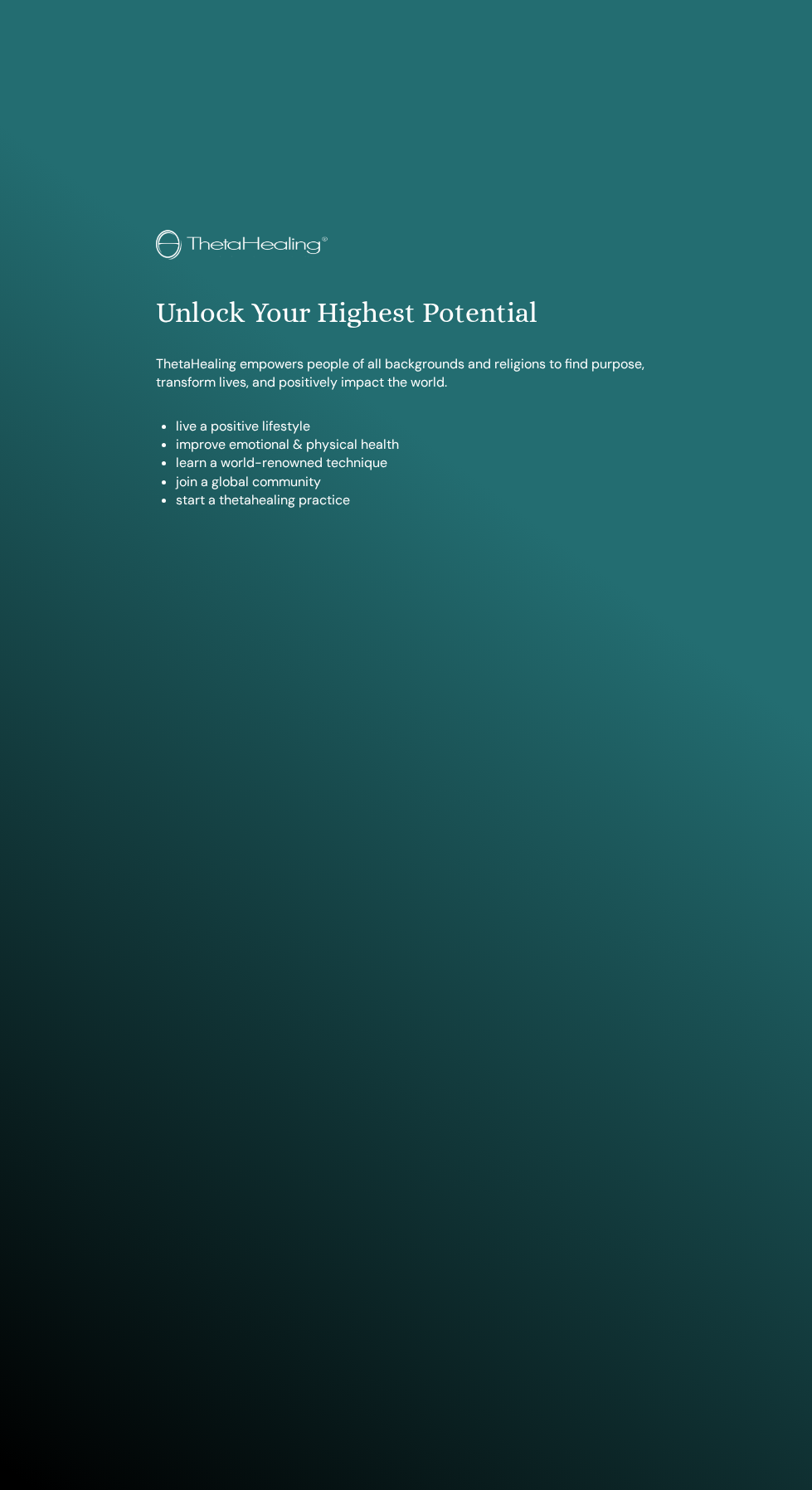
scroll to position [1355, 0]
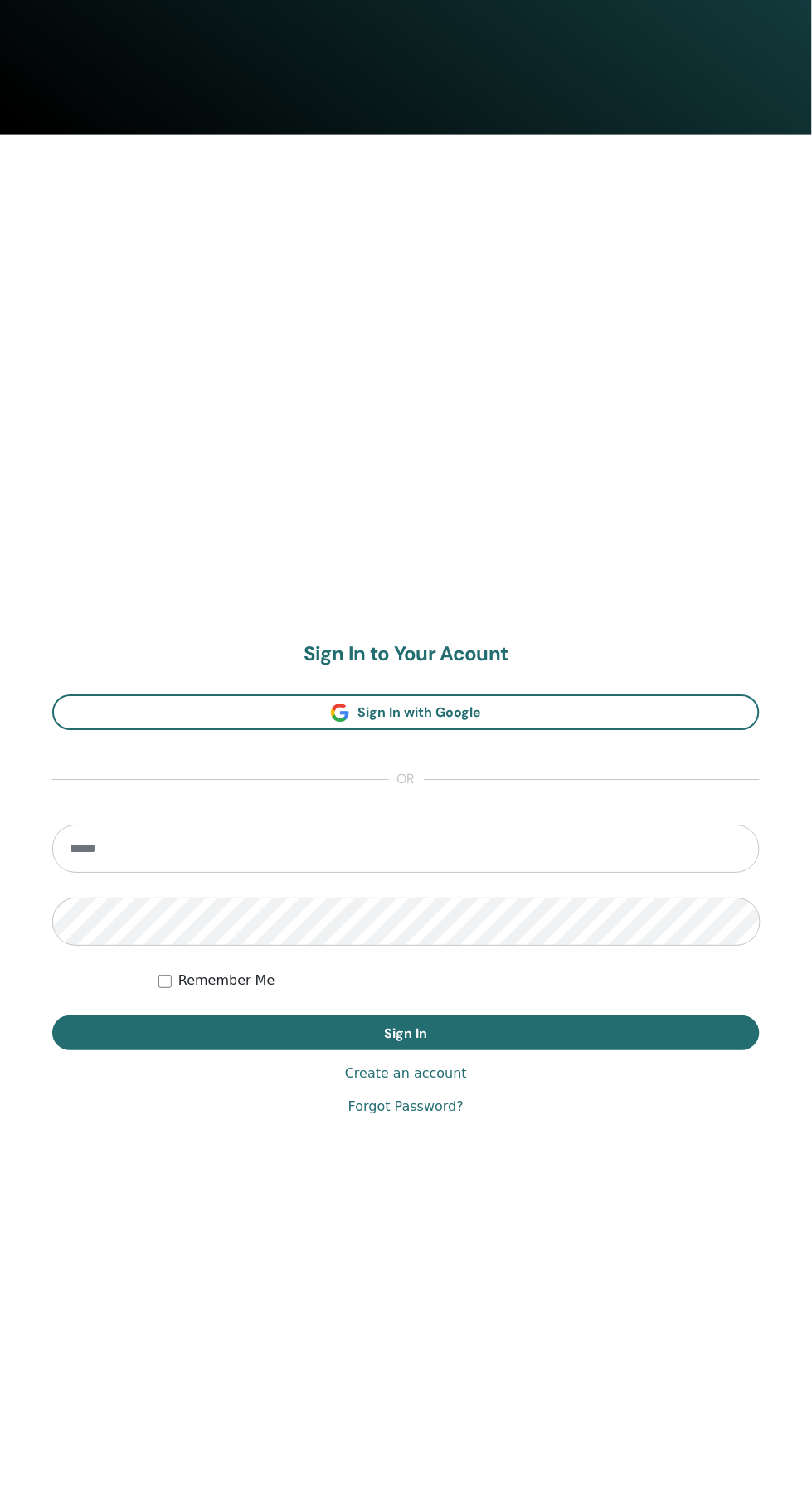
click at [524, 853] on input "email" at bounding box center [406, 850] width 707 height 48
type input "**********"
click at [52, 1016] on button "Sign In" at bounding box center [406, 1033] width 707 height 35
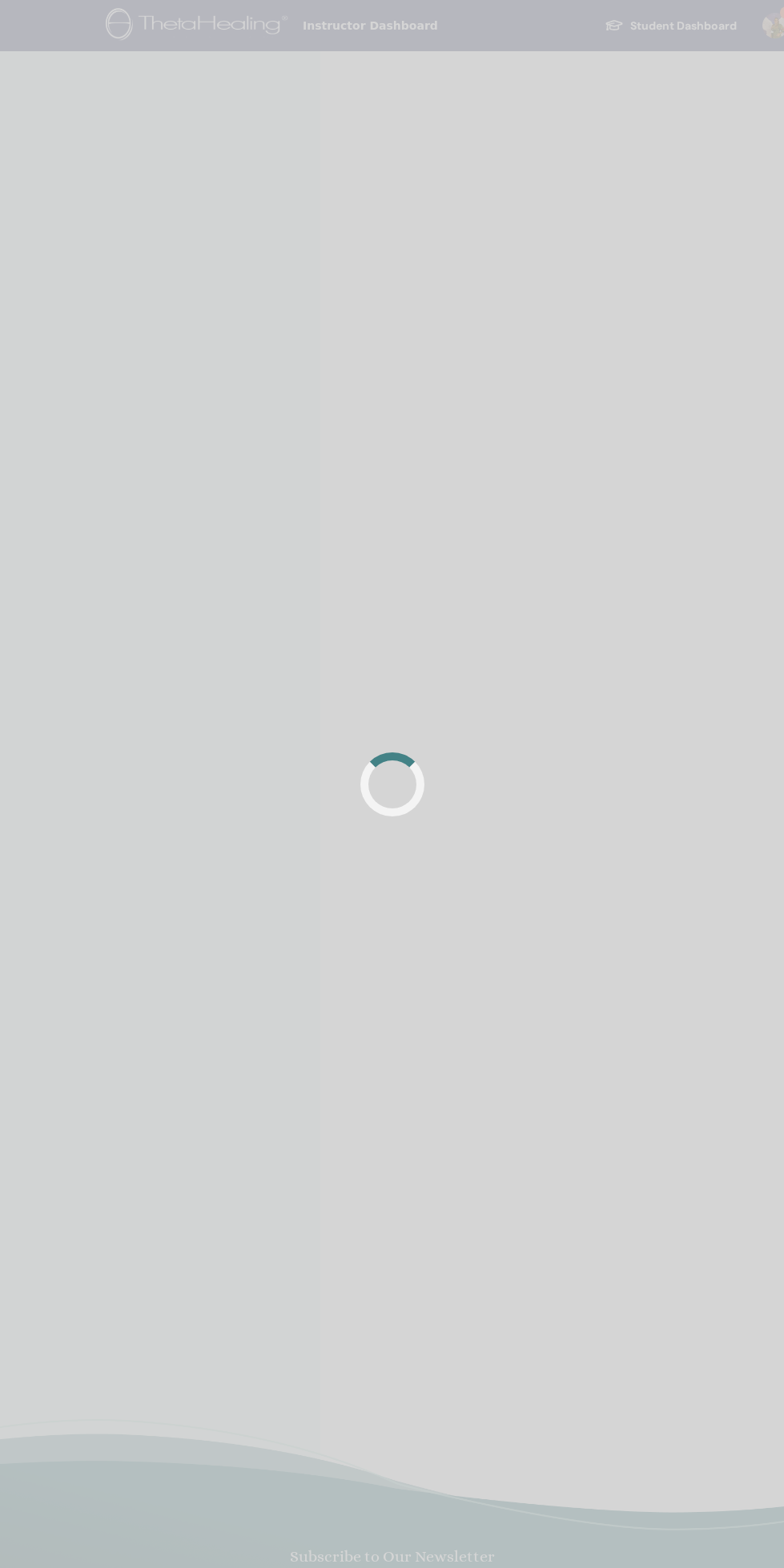
click at [695, 1392] on div at bounding box center [392, 784] width 784 height 1568
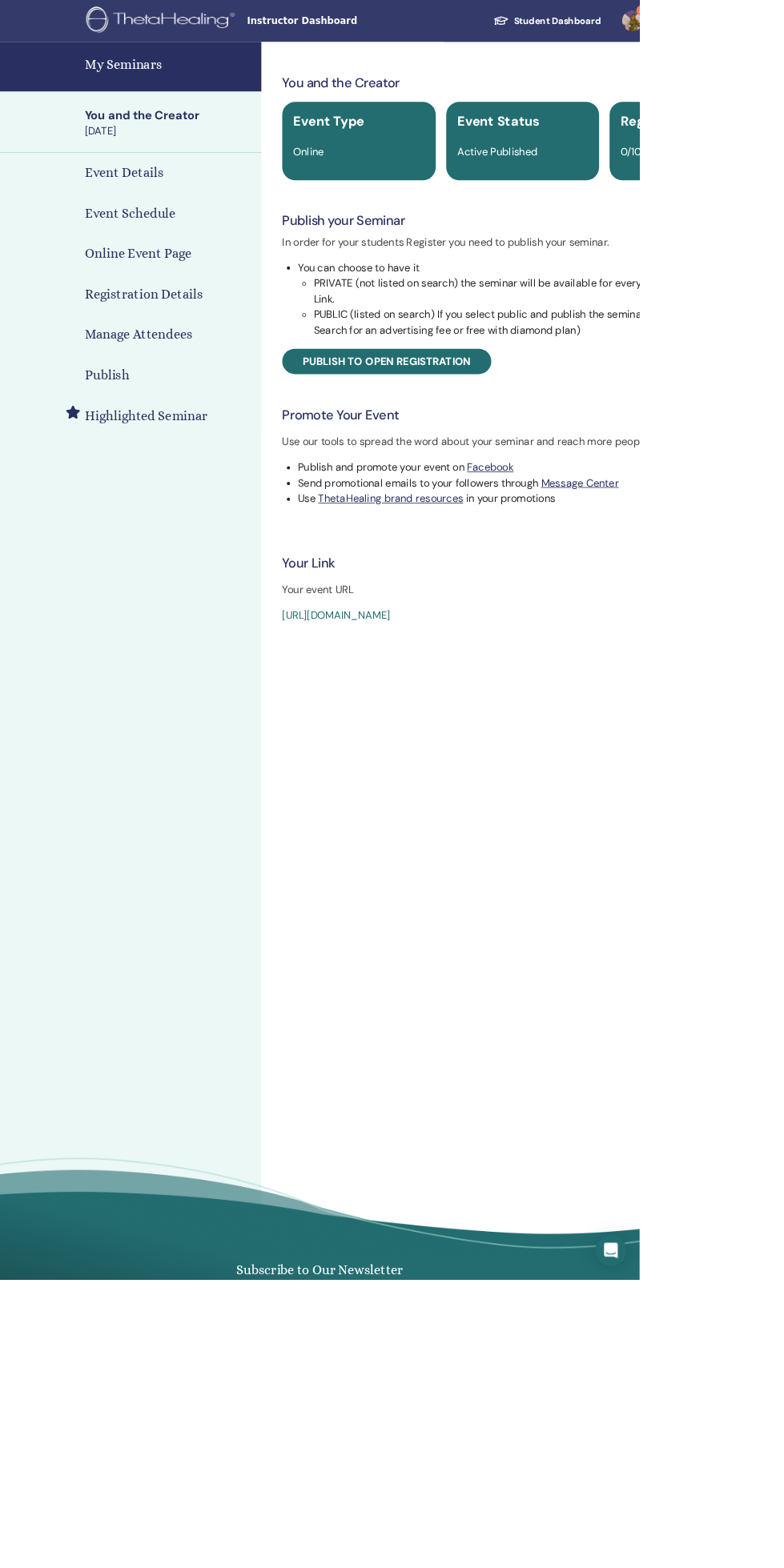
click at [783, 25] on link "3" at bounding box center [782, 26] width 66 height 51
click at [743, 273] on span "Notifications" at bounding box center [730, 276] width 70 height 14
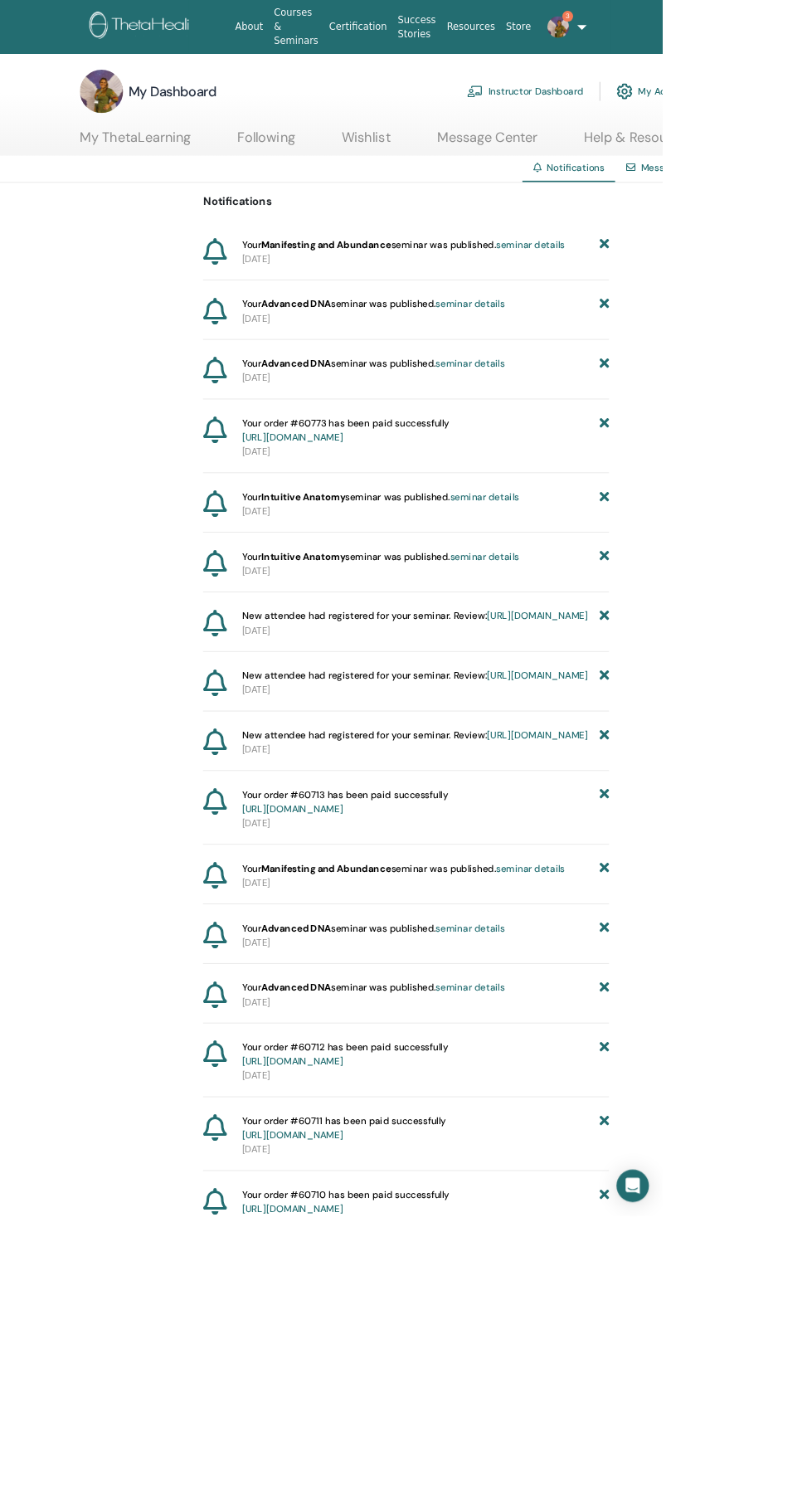
click at [648, 111] on link "Instructor Dashboard" at bounding box center [643, 112] width 142 height 37
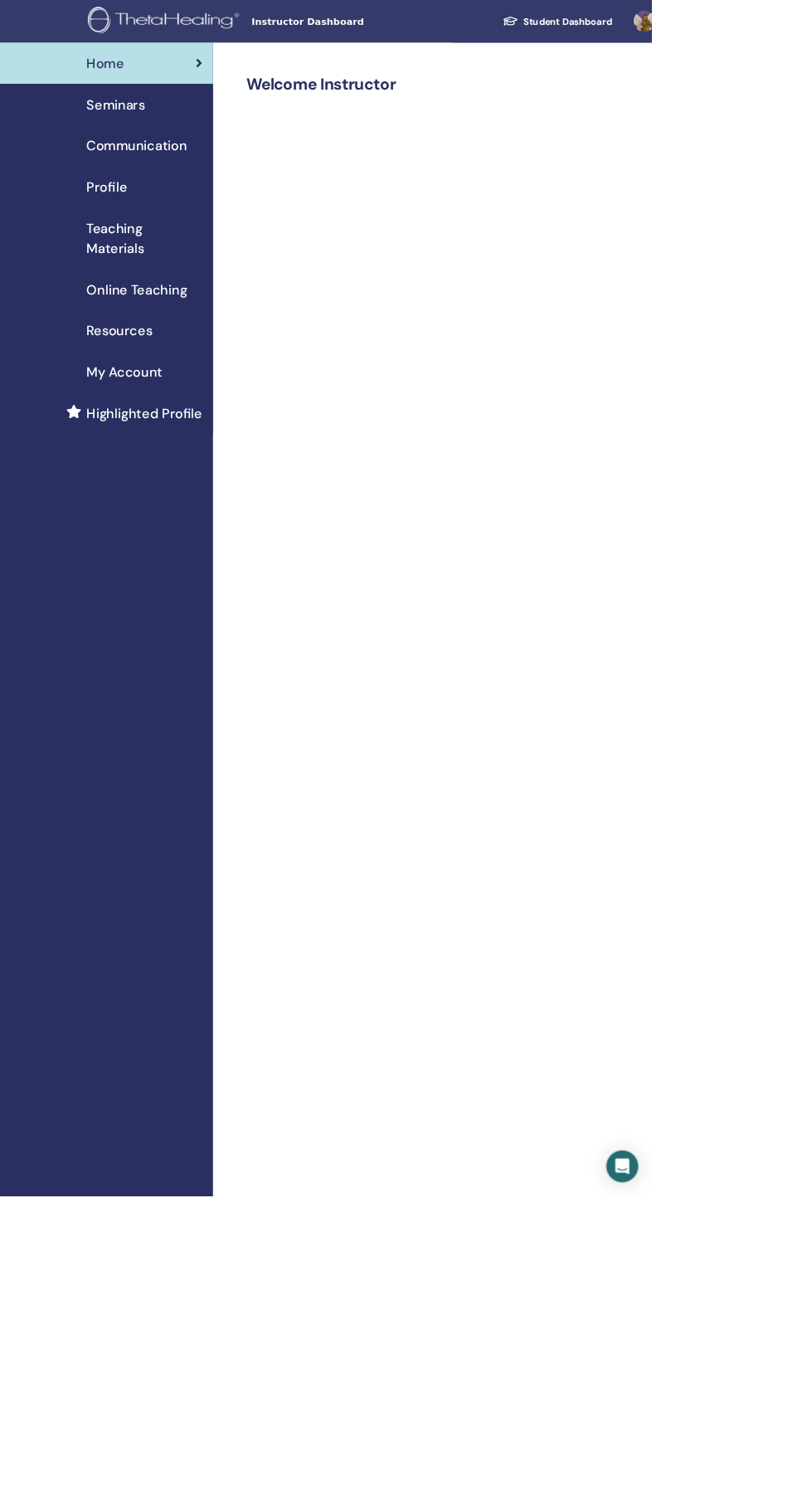
click at [140, 125] on span "Seminars" at bounding box center [143, 130] width 73 height 25
click at [146, 231] on span "Profile" at bounding box center [132, 232] width 51 height 25
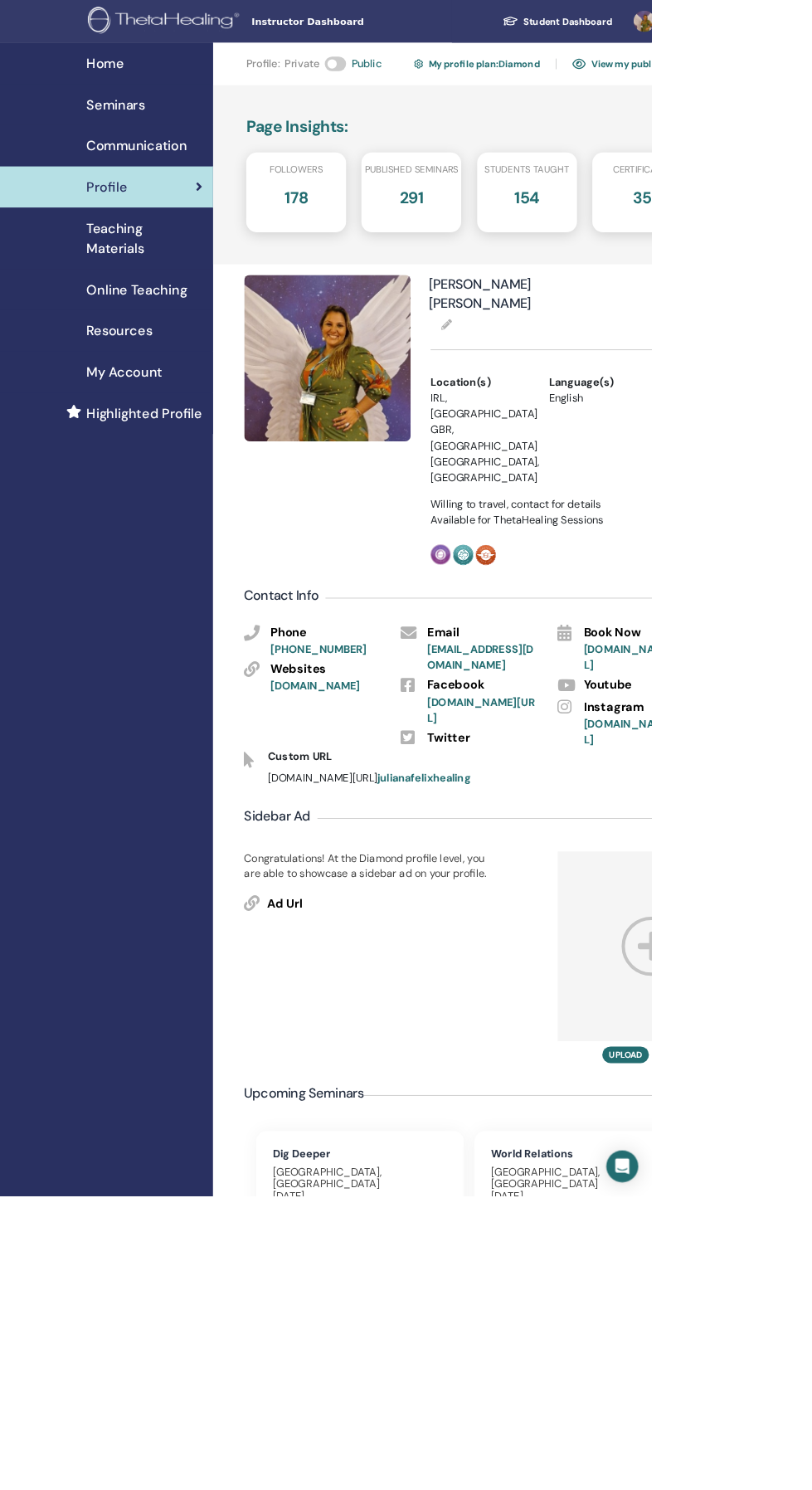
click at [553, 961] on link "julianafelixhealing" at bounding box center [528, 969] width 116 height 17
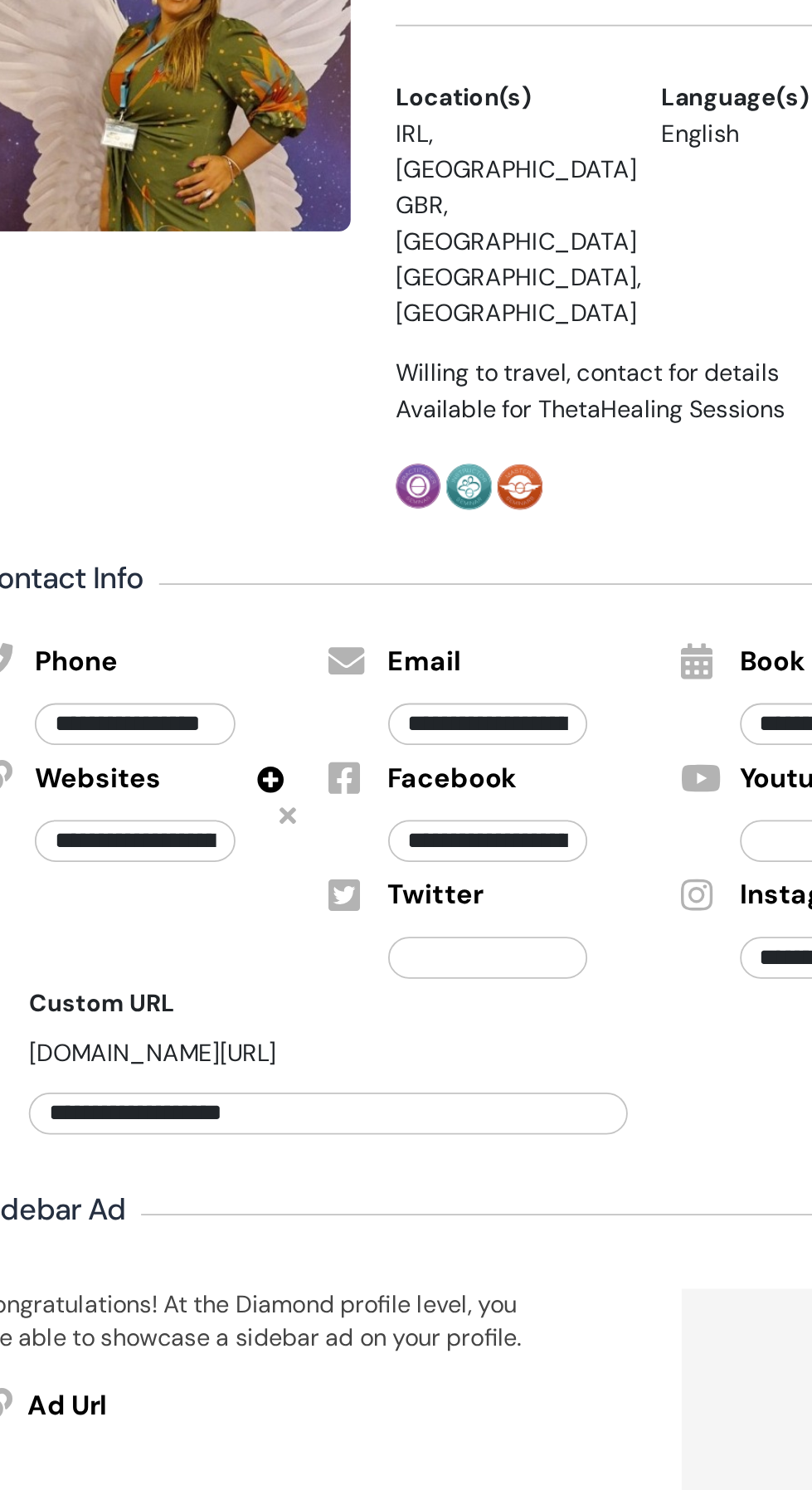
click at [579, 1027] on input "**********" at bounding box center [499, 1038] width 332 height 23
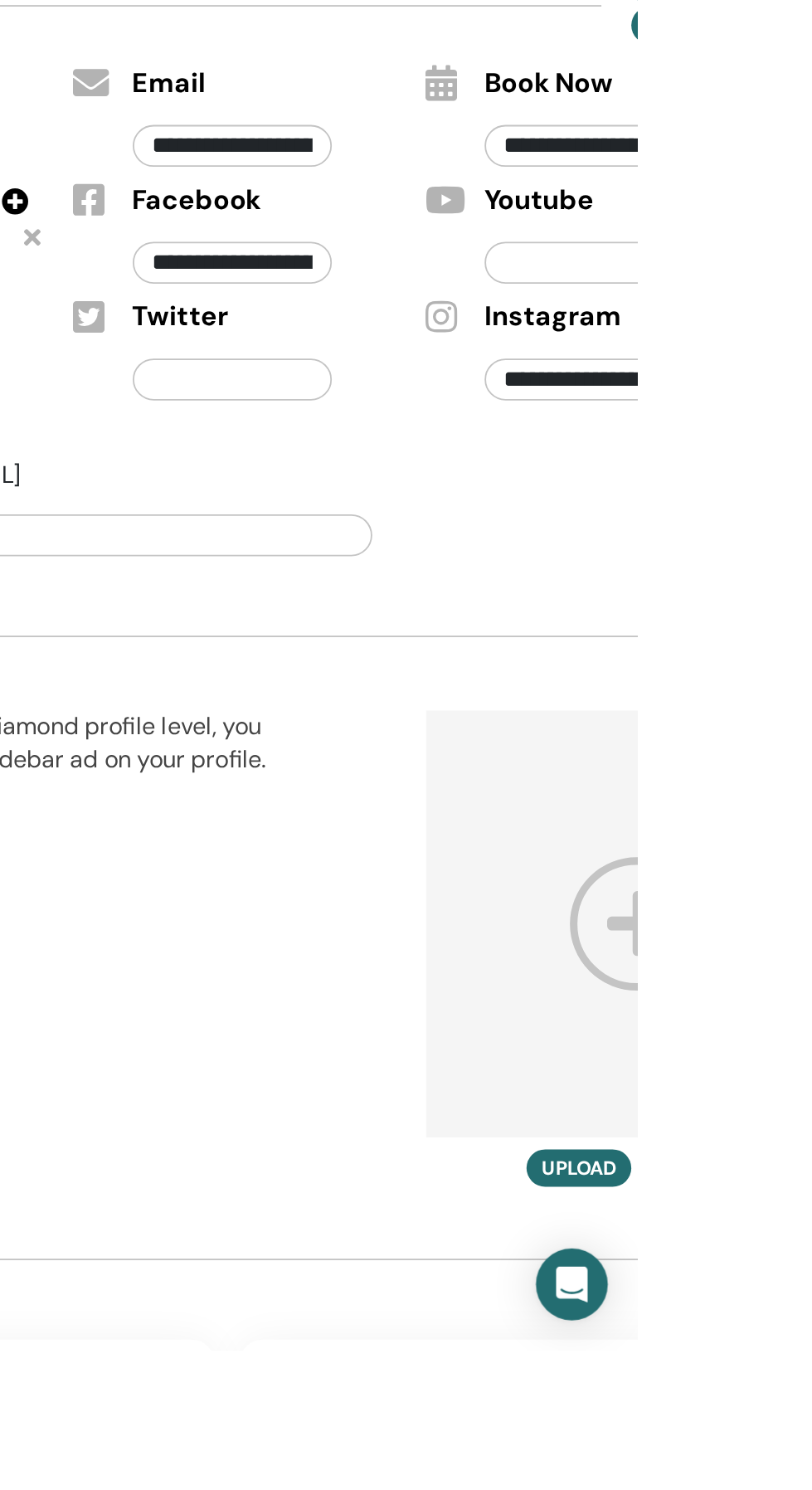
type input "**********"
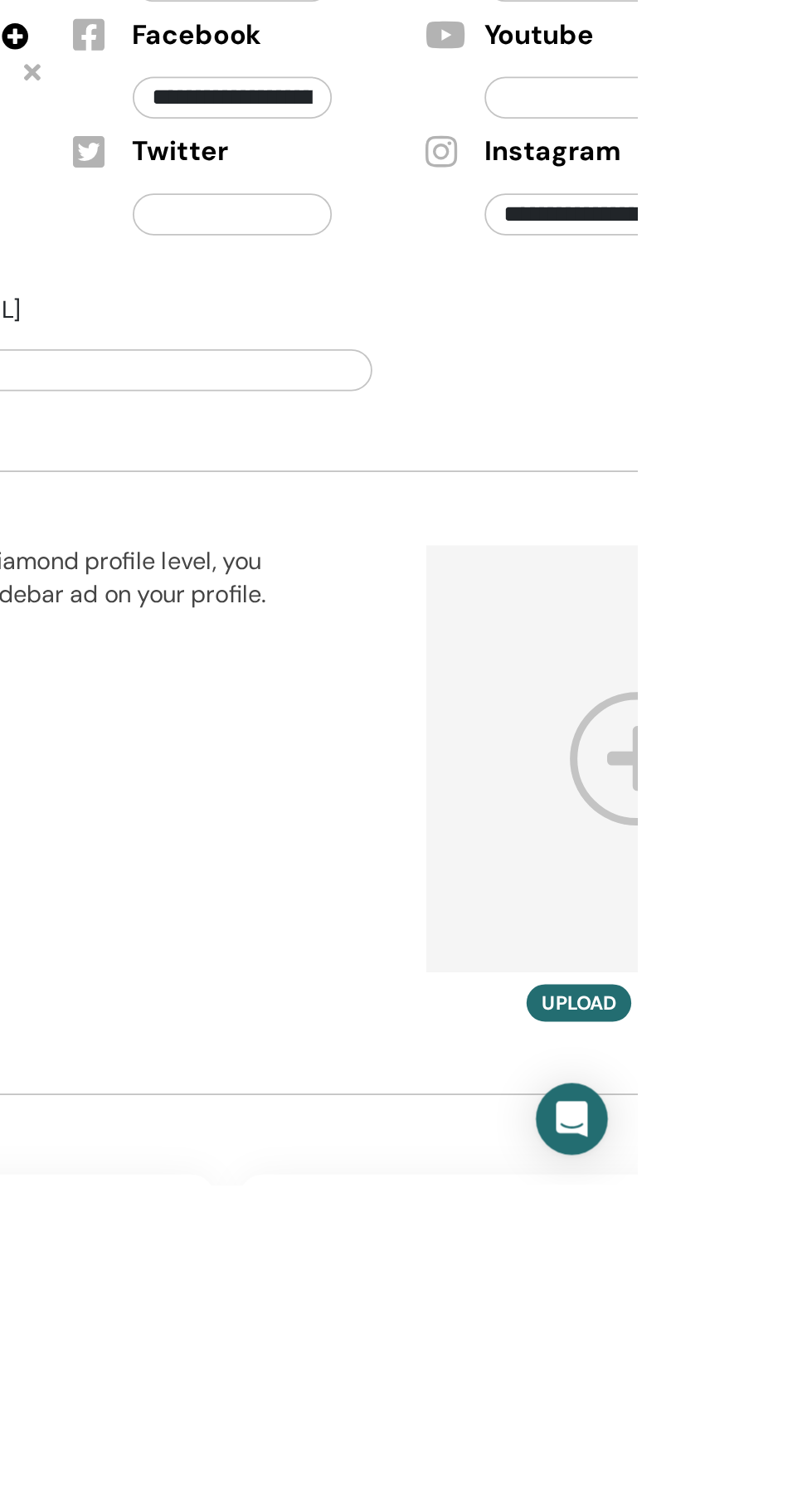
click at [810, 1217] on icon at bounding box center [814, 1254] width 77 height 73
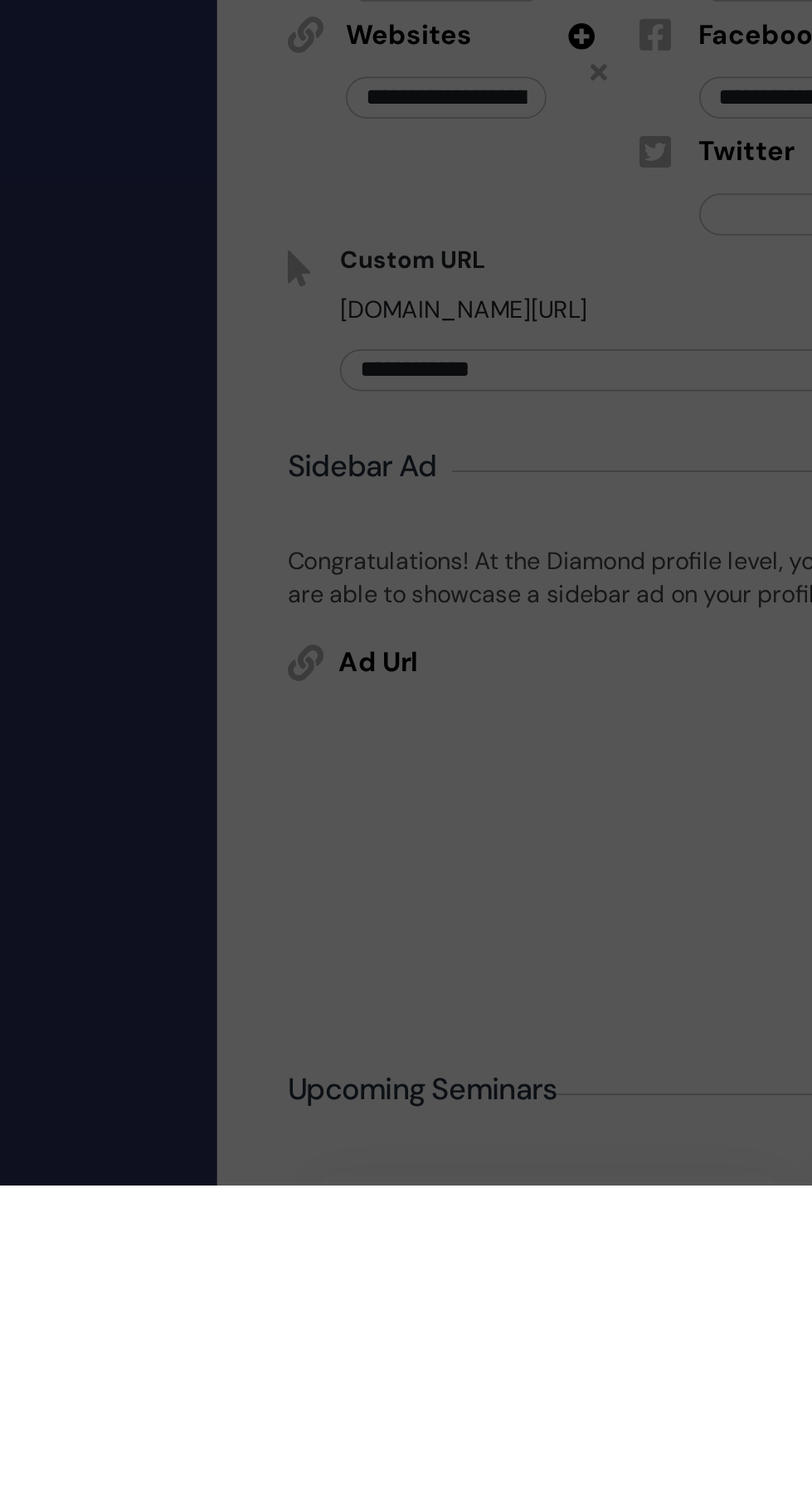
click at [230, 798] on input "file" at bounding box center [244, 787] width 310 height 22
type input "**********"
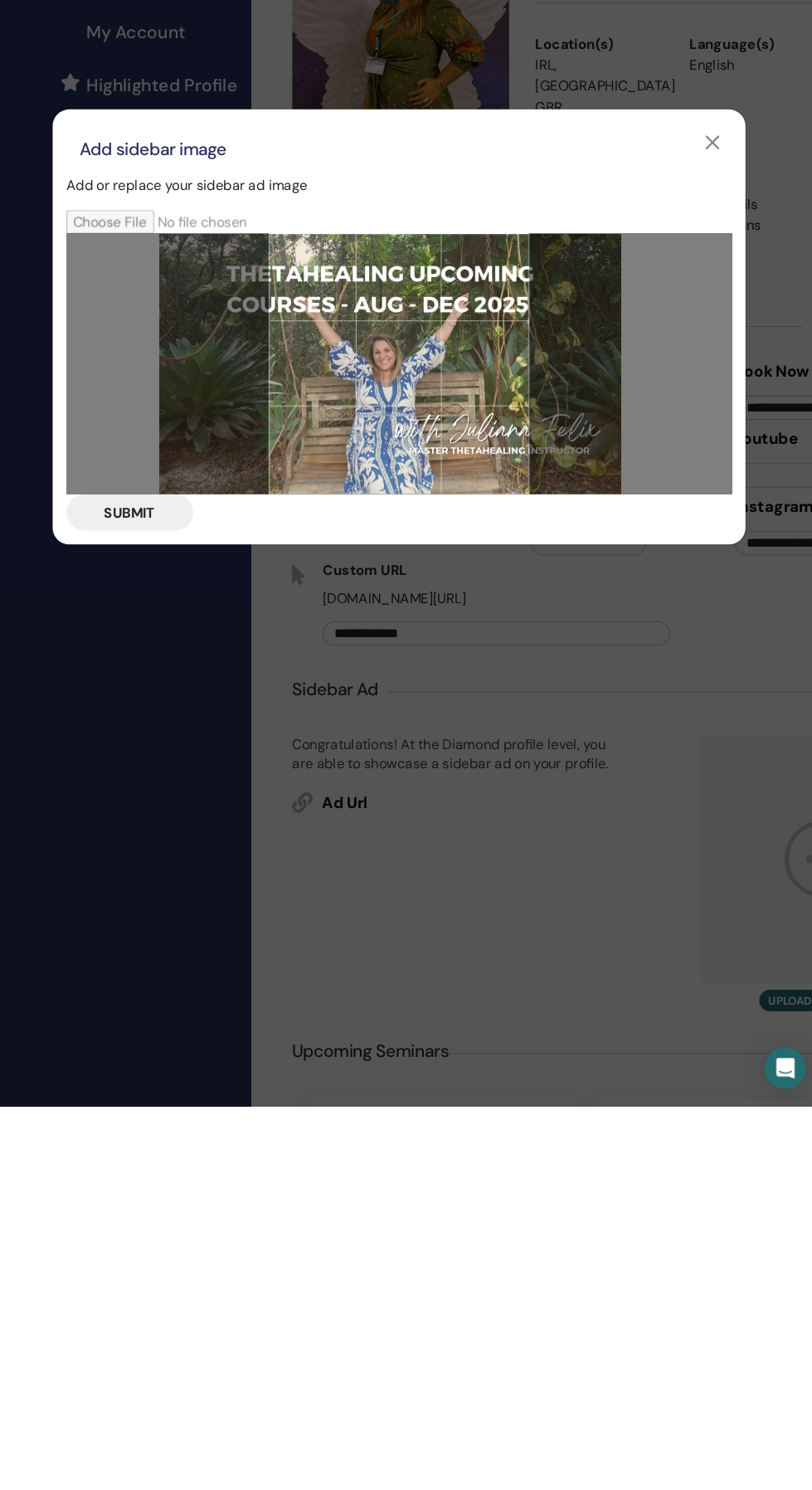
scroll to position [1, 0]
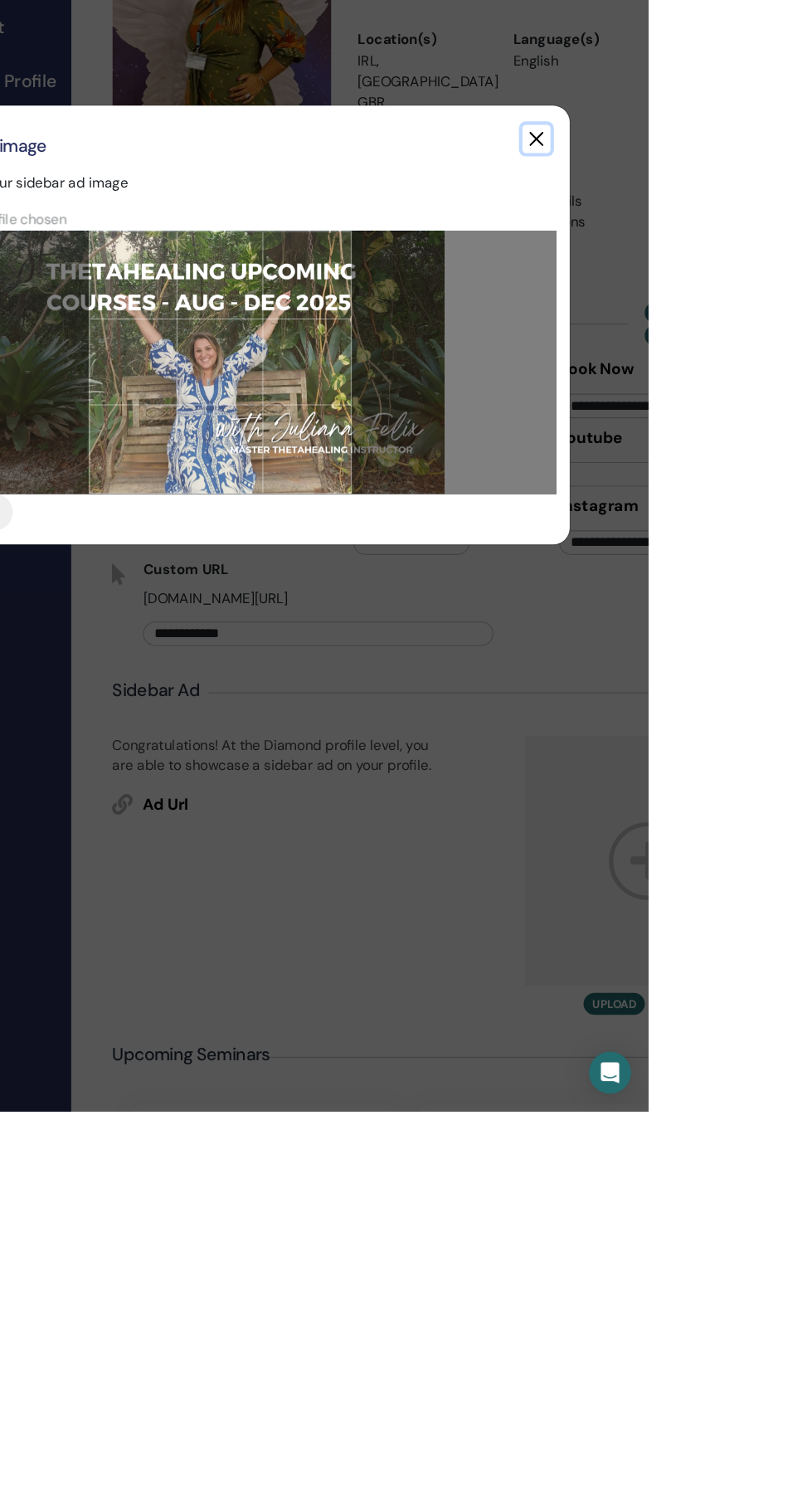
click at [719, 582] on button "button" at bounding box center [705, 569] width 27 height 27
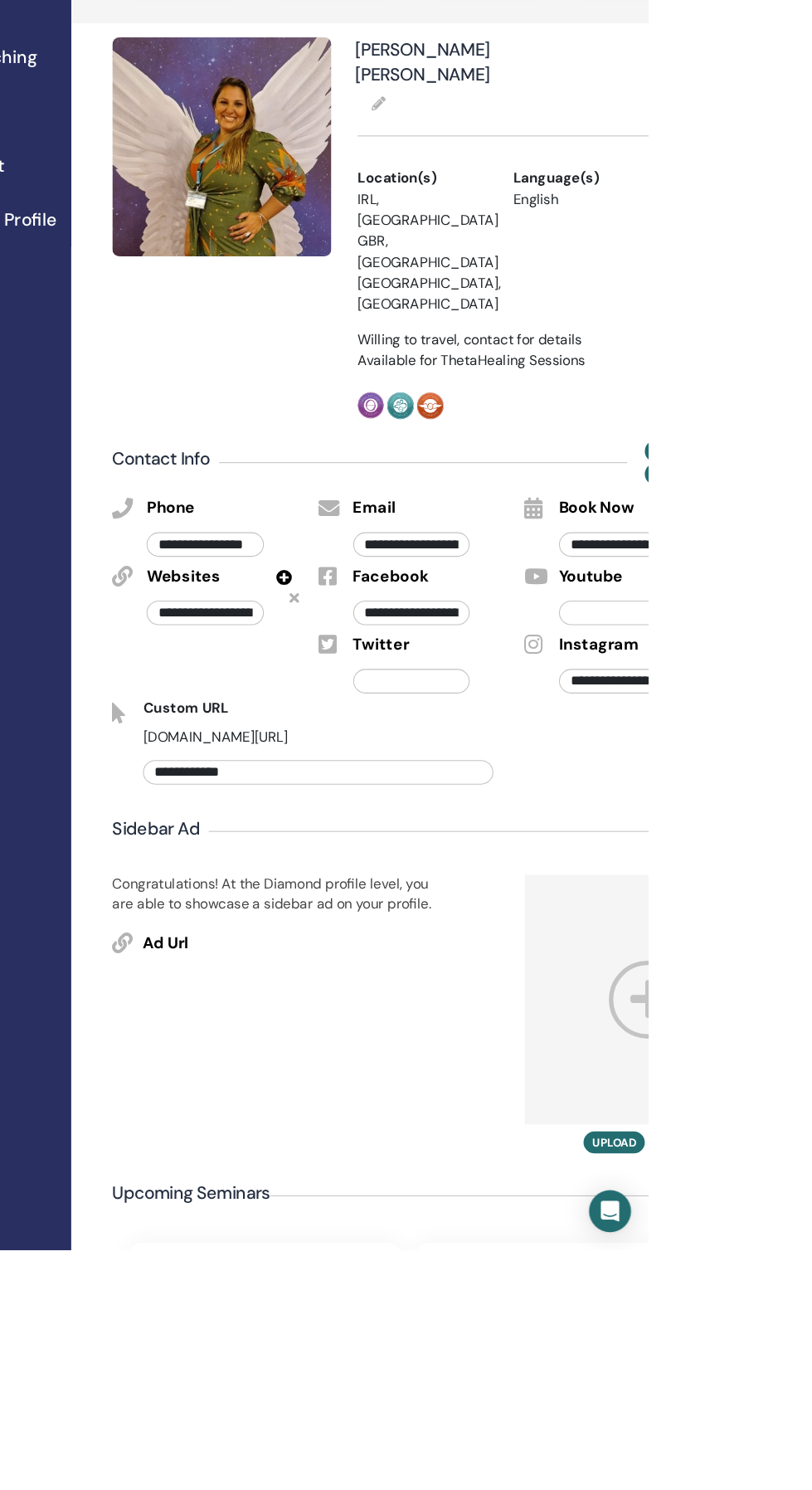
scroll to position [0, 0]
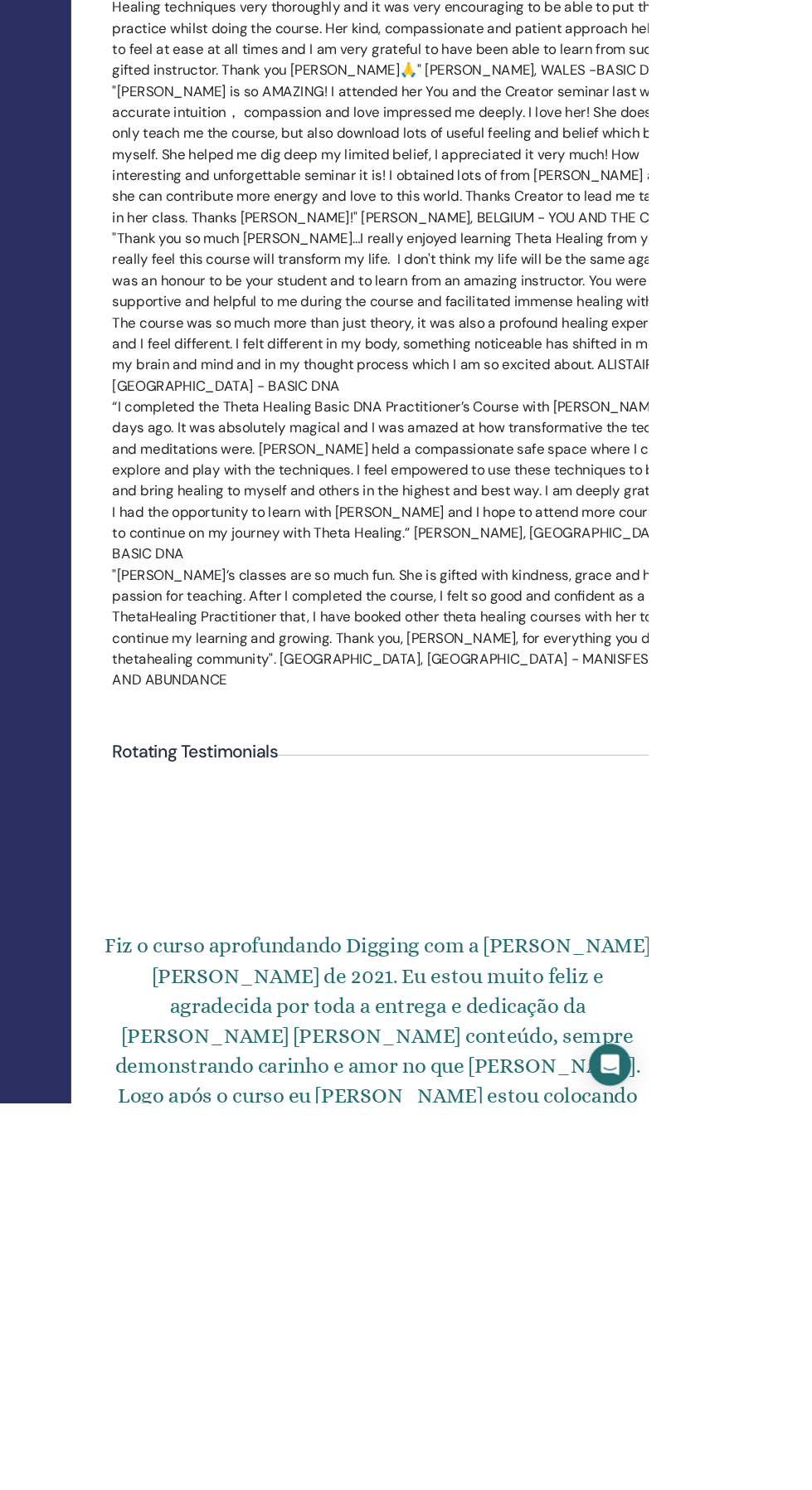
scroll to position [2677, 0]
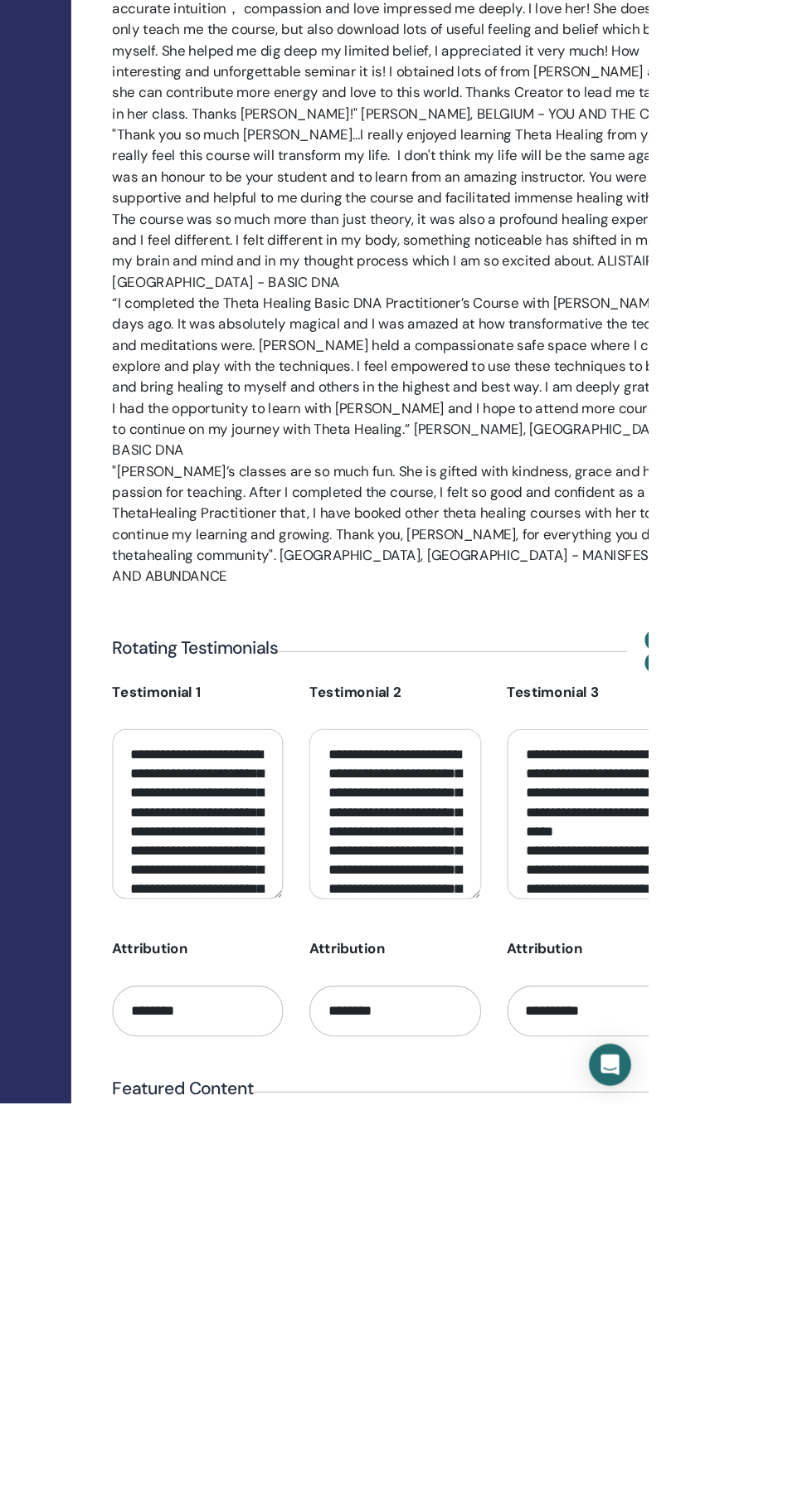
scroll to position [2781, 0]
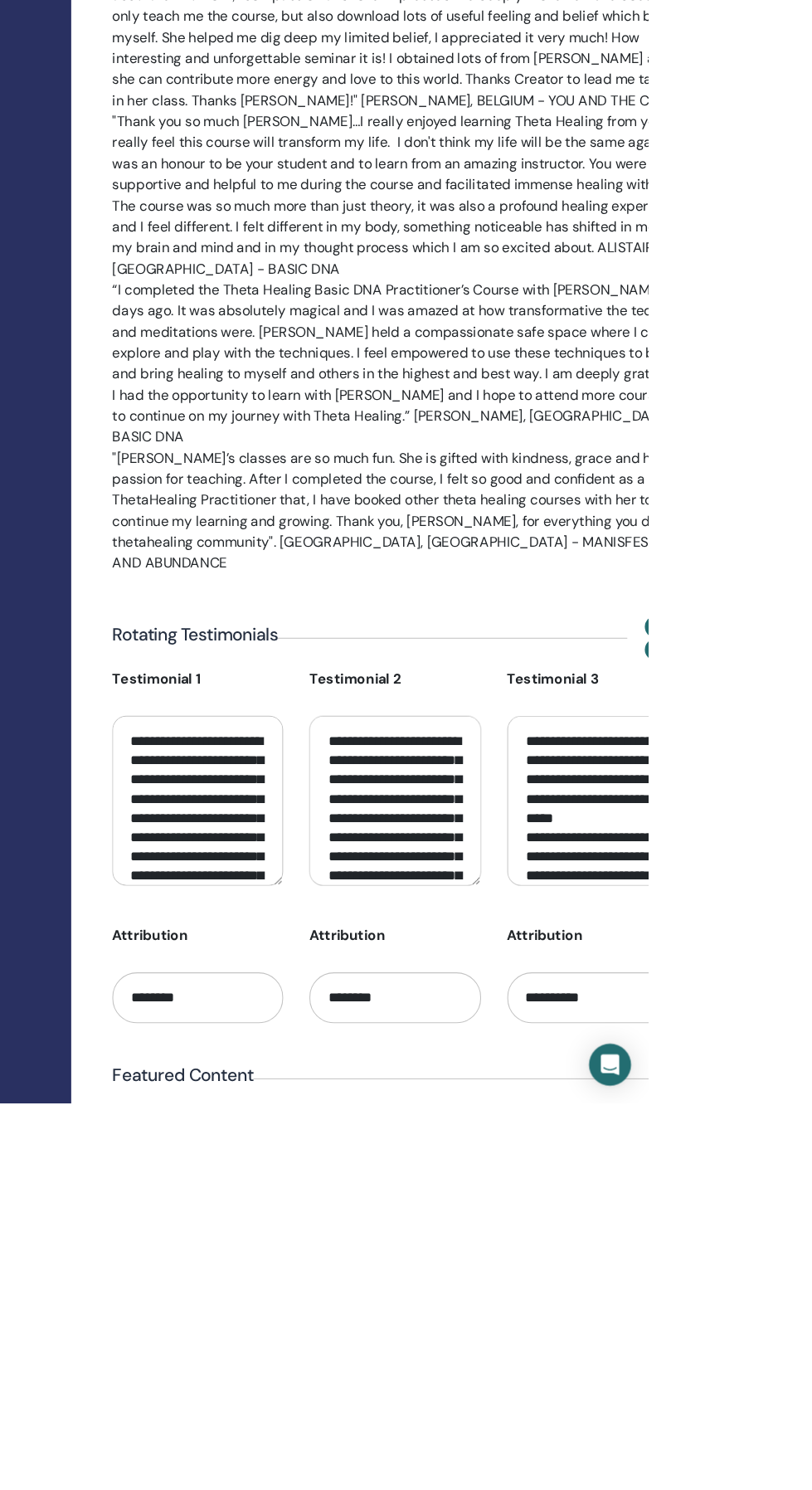
click at [339, 1123] on textarea "**********" at bounding box center [385, 1203] width 162 height 161
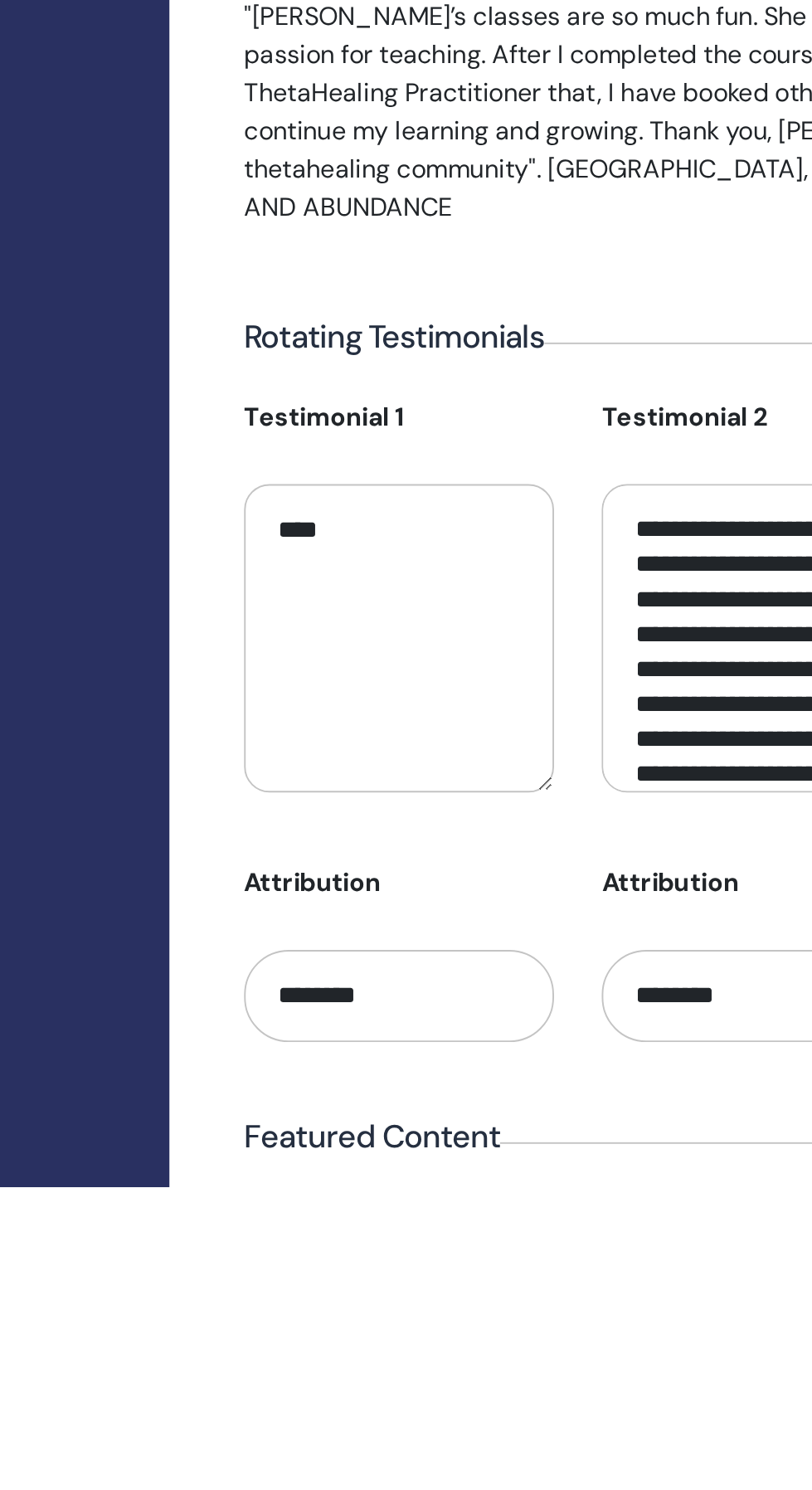
scroll to position [0, 0]
type textarea "*"
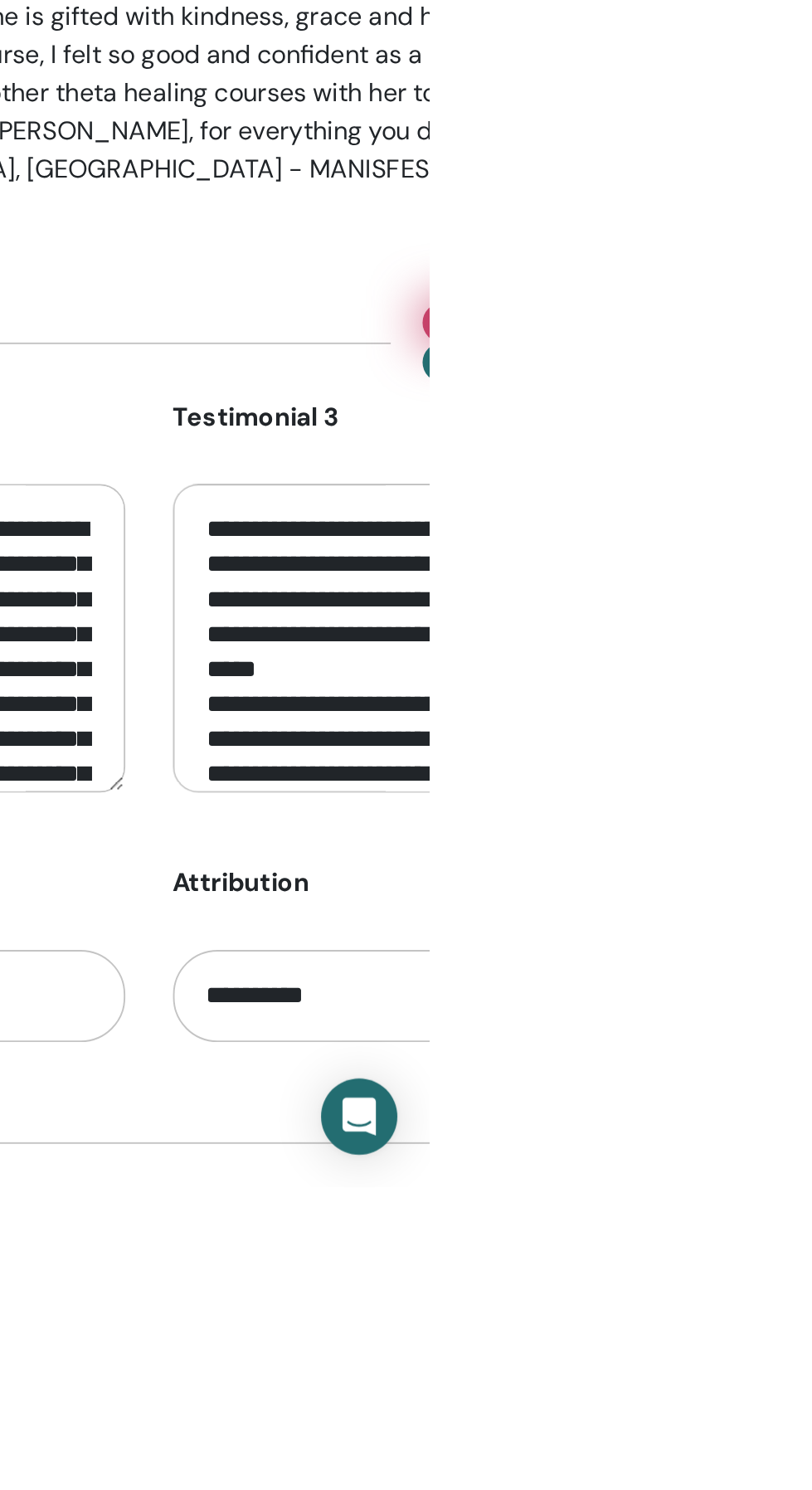
type textarea "**********"
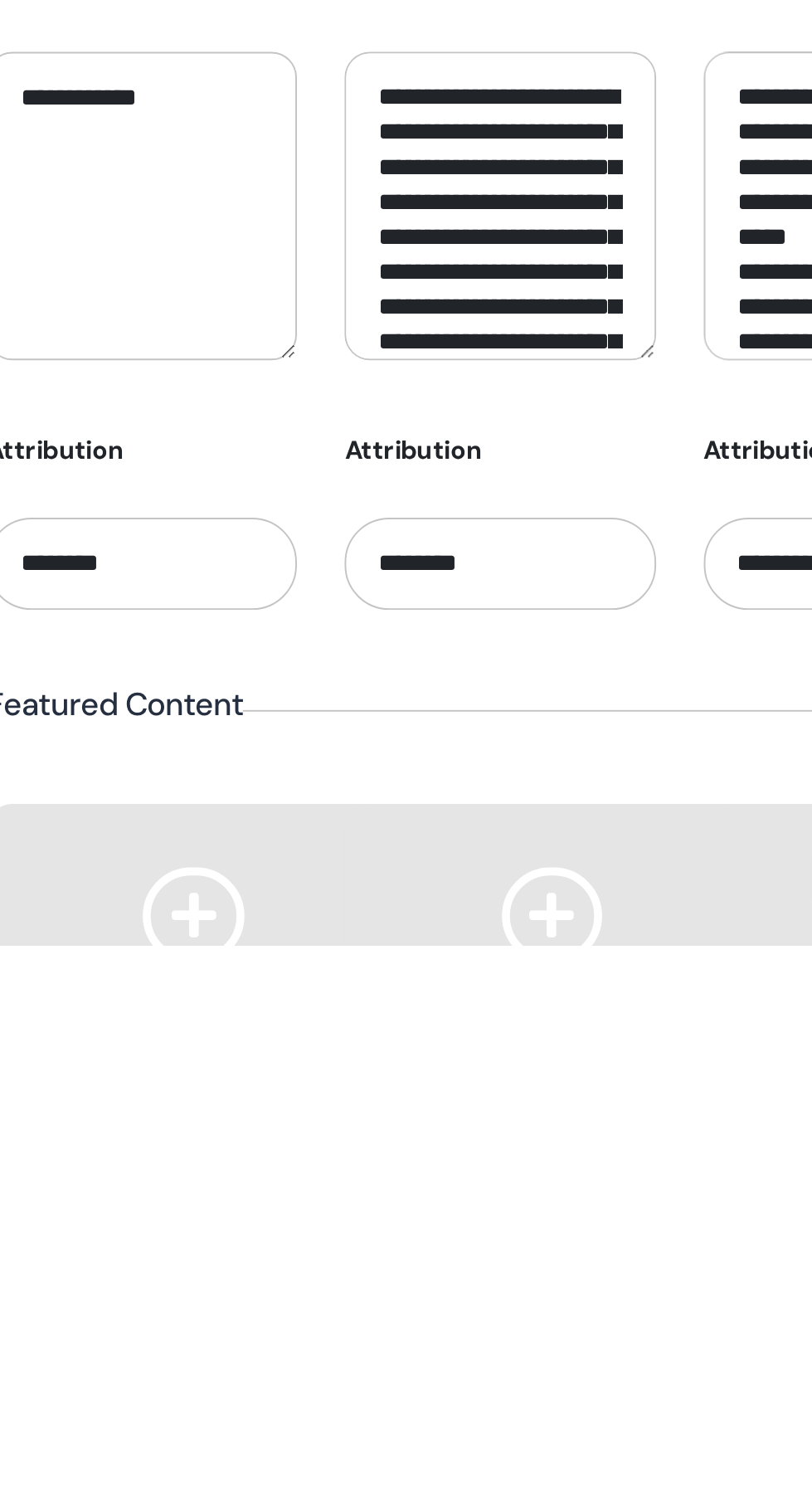
scroll to position [2880, 0]
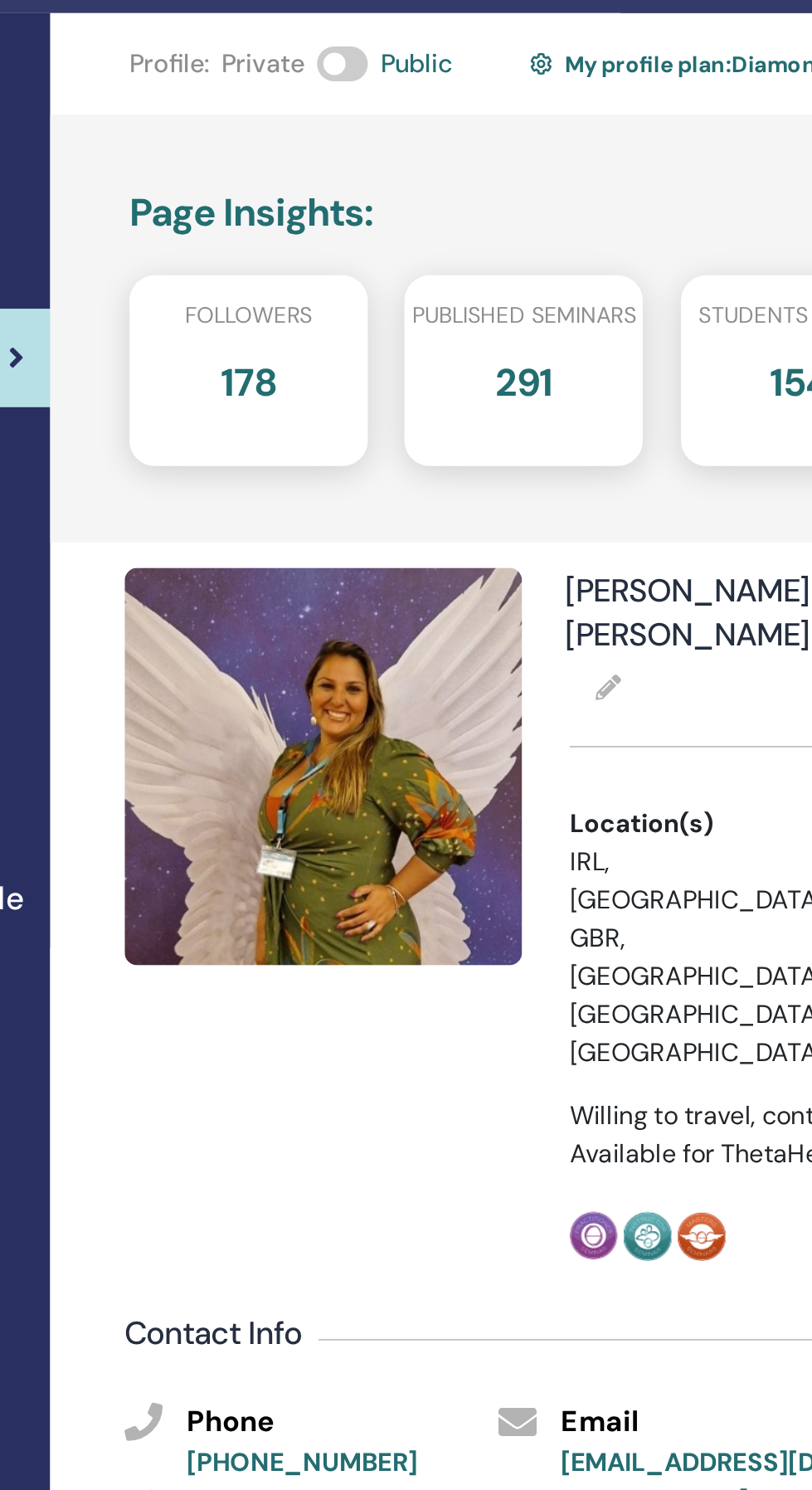
scroll to position [0, 0]
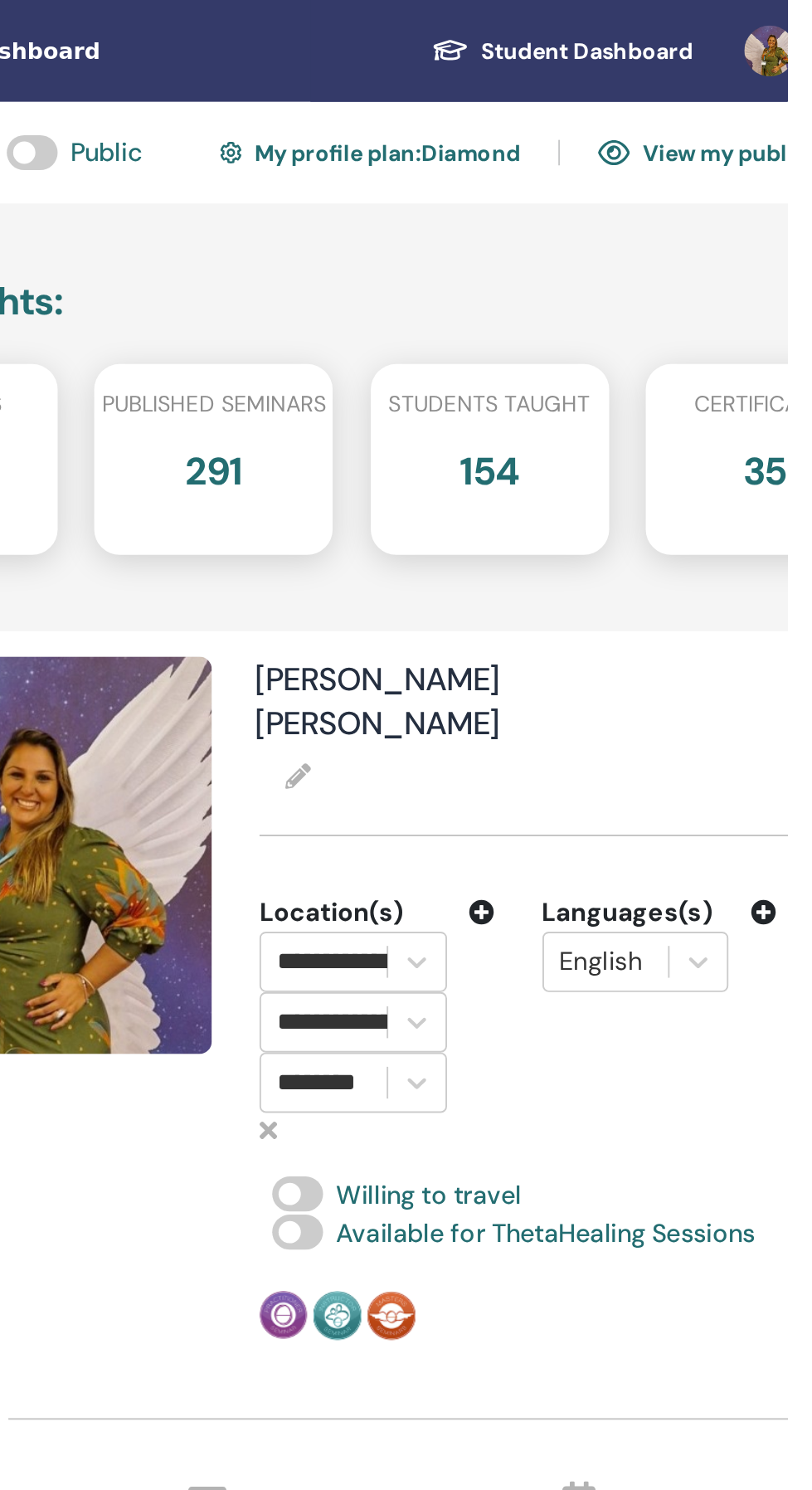
click at [560, 399] on icon at bounding box center [557, 405] width 13 height 13
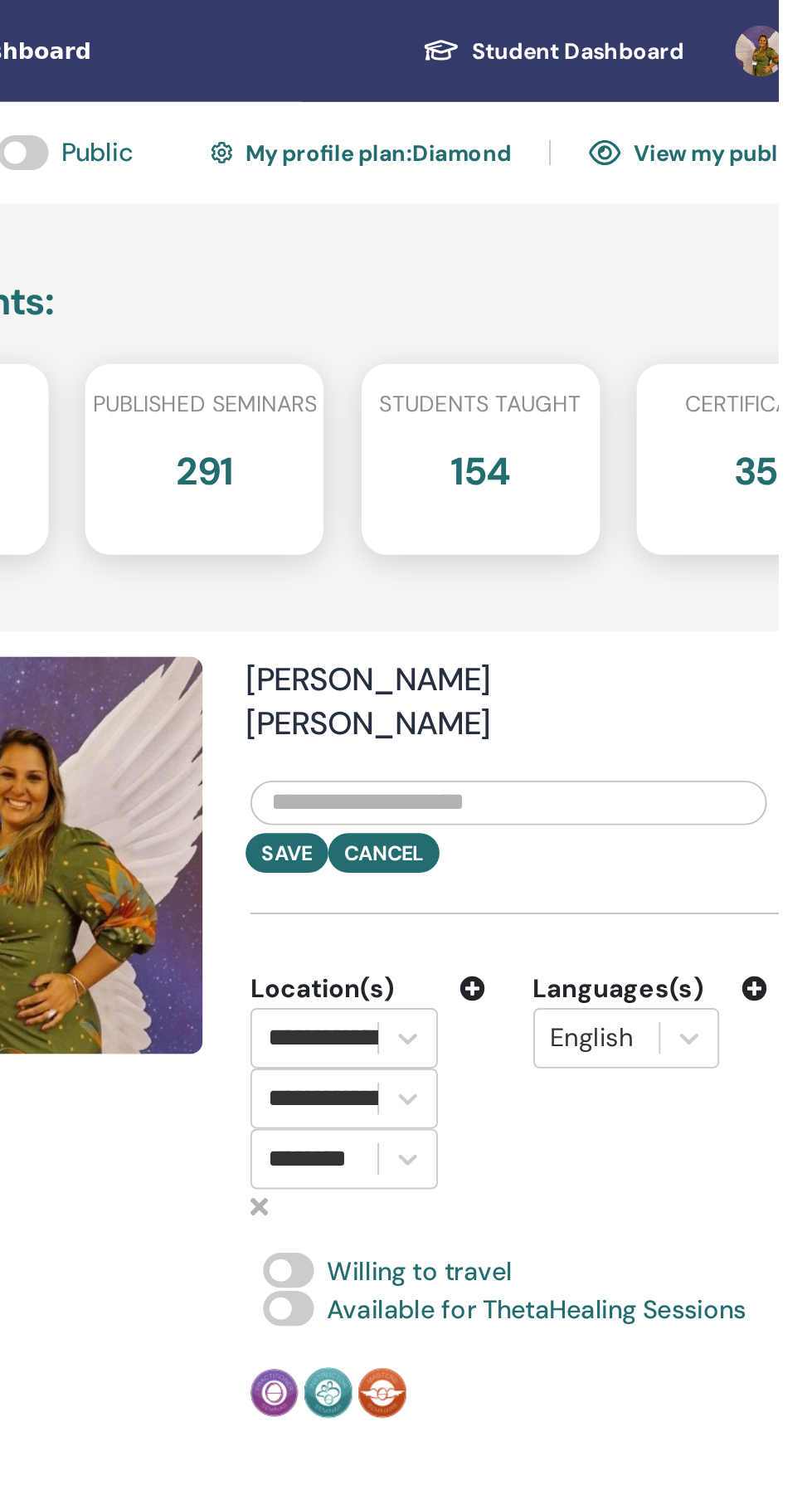
click at [539, 623] on icon at bounding box center [541, 629] width 9 height 13
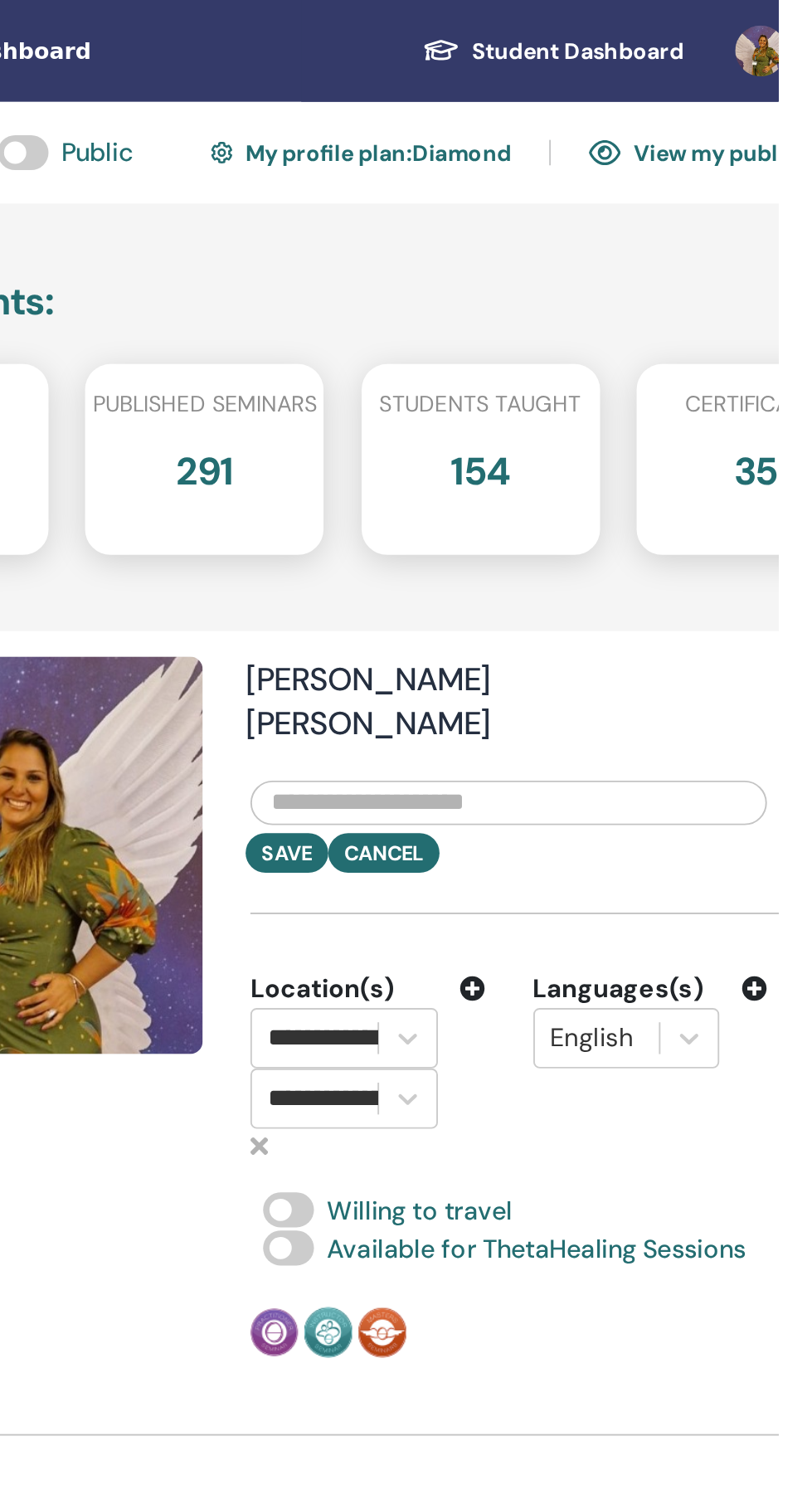
click at [652, 510] on icon at bounding box center [653, 516] width 13 height 13
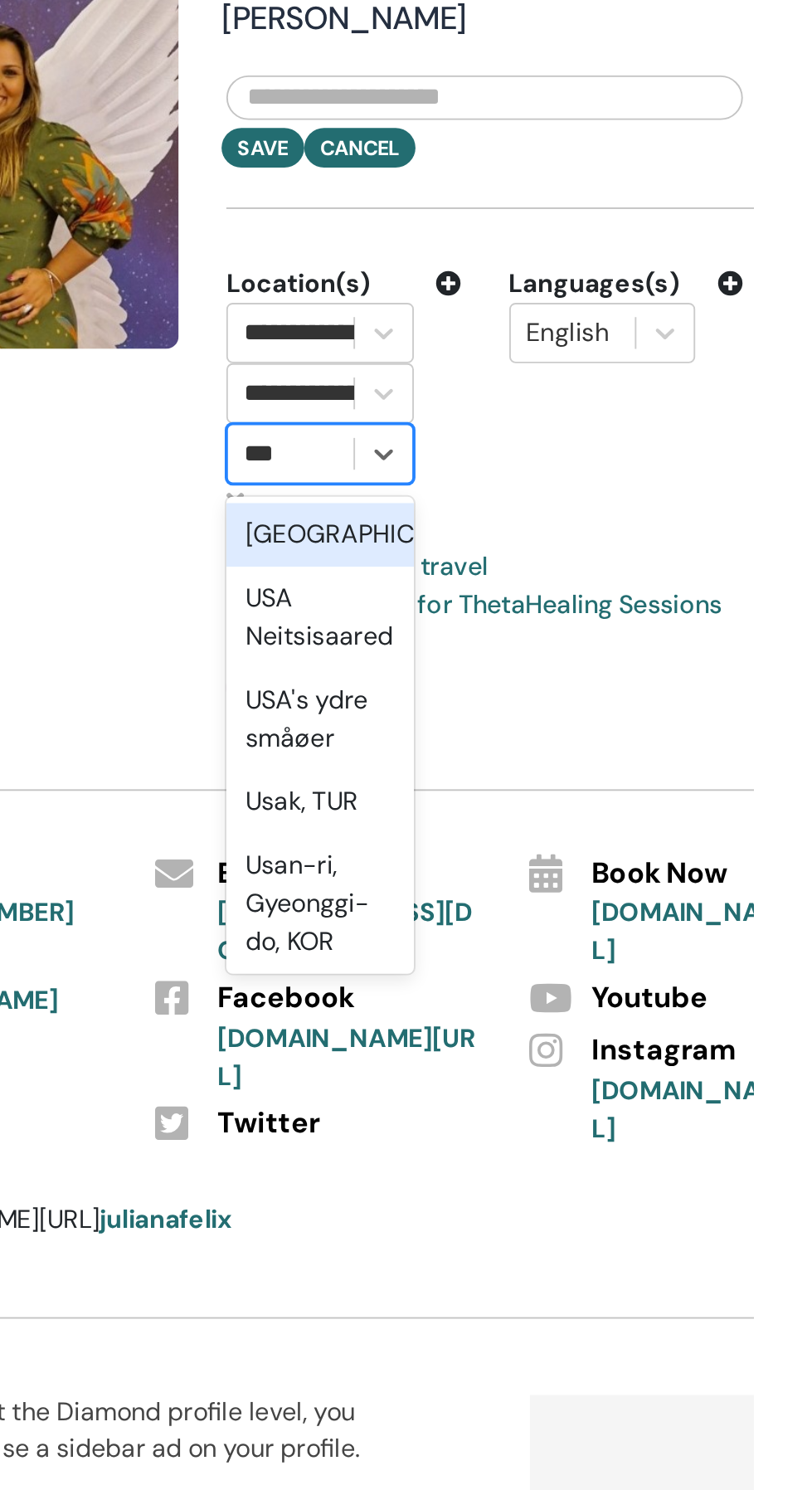
click at [608, 630] on div "USA" at bounding box center [585, 647] width 98 height 33
type input "***"
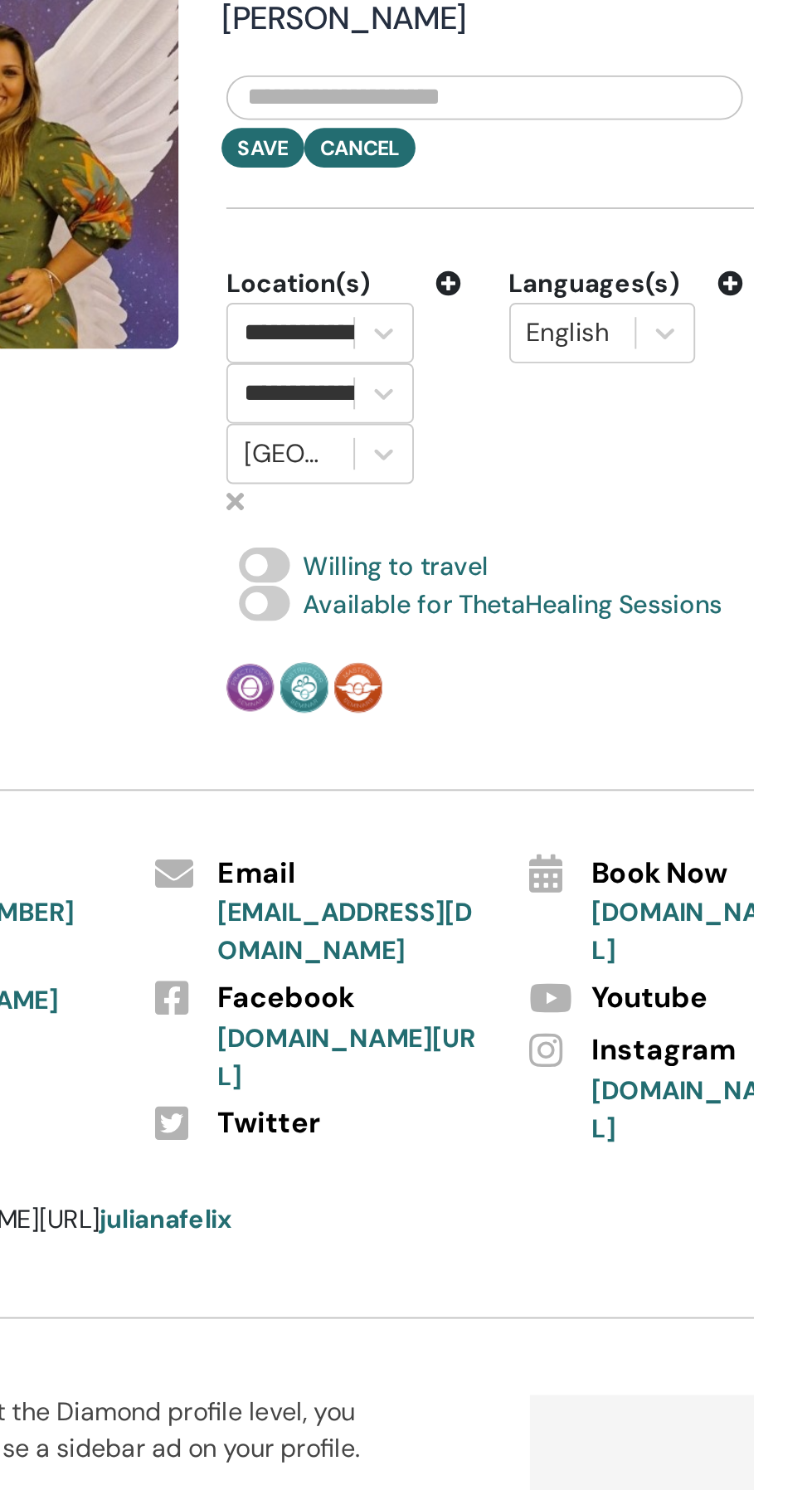
click at [652, 510] on icon at bounding box center [653, 516] width 13 height 13
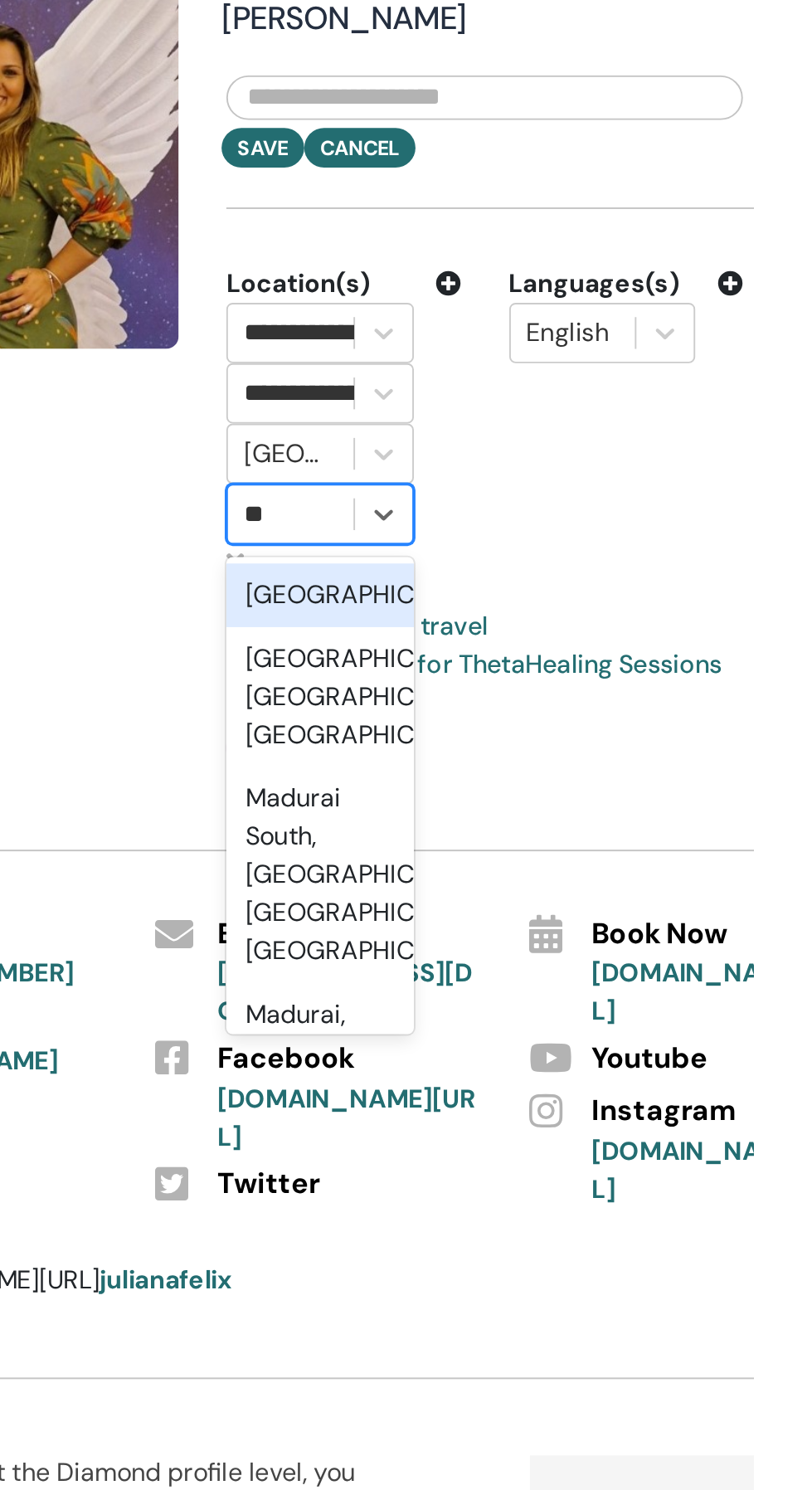
type input "*"
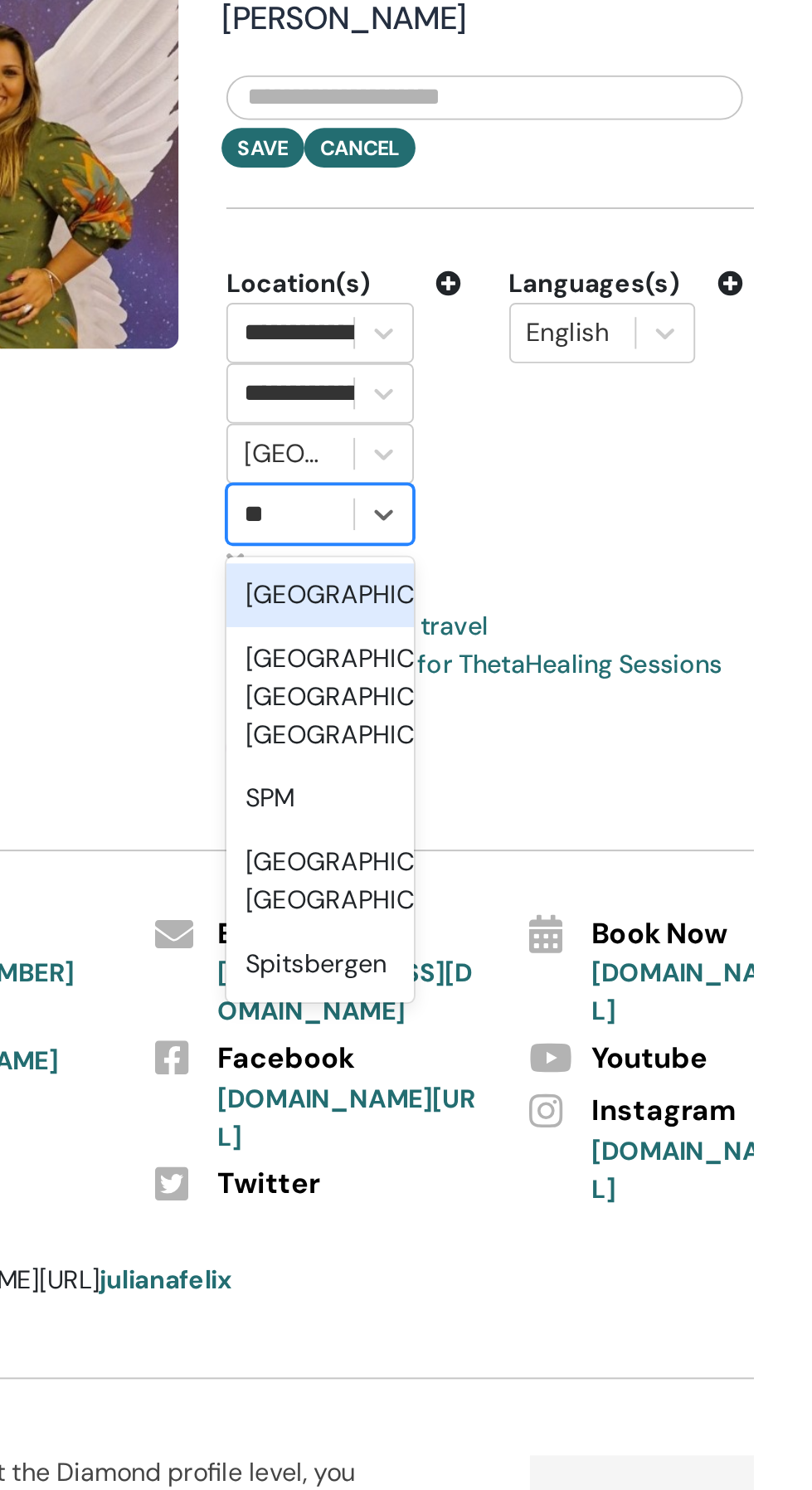
click at [609, 662] on div "Spain" at bounding box center [585, 679] width 98 height 33
type input "**"
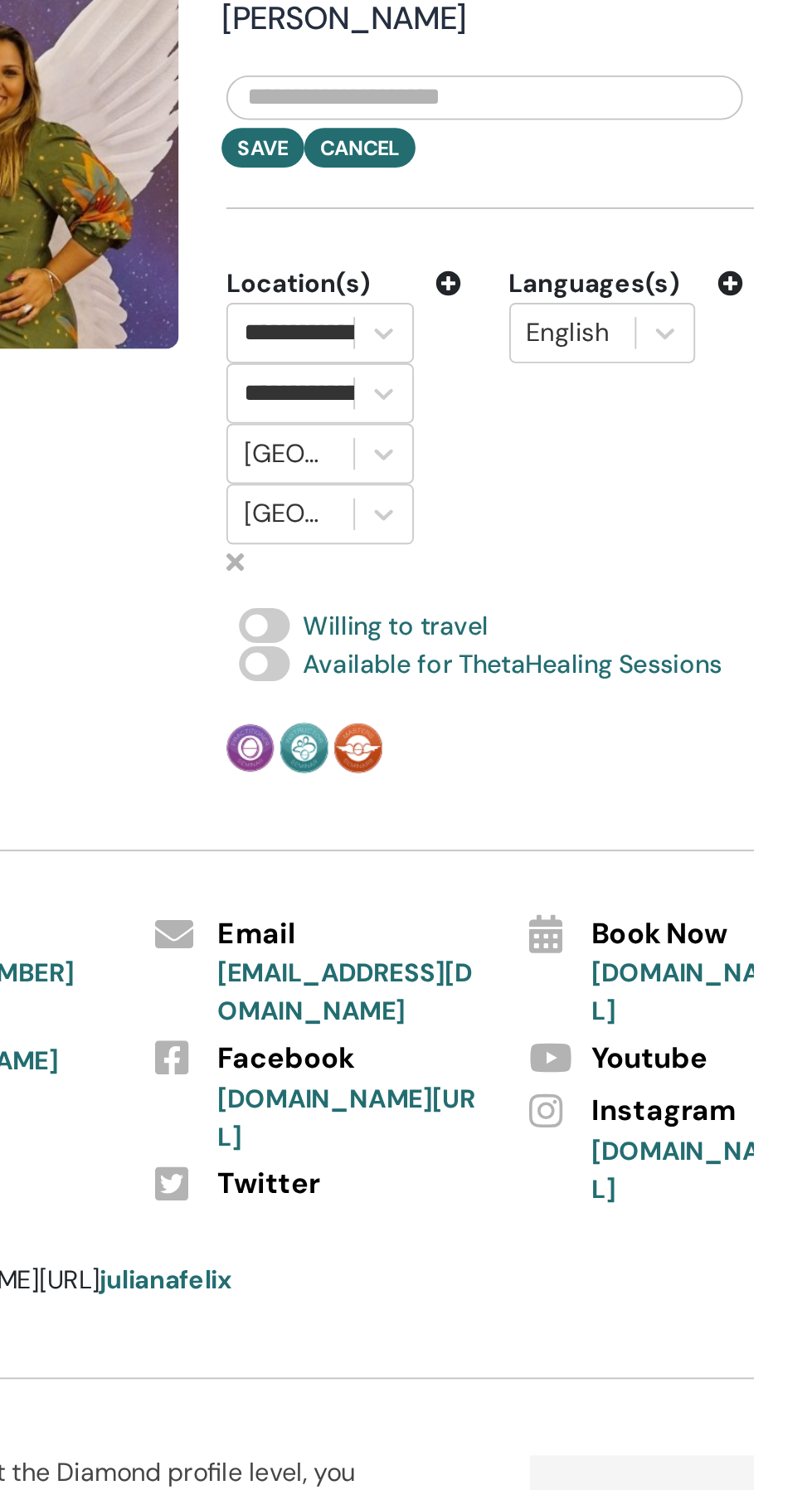
click at [650, 510] on icon at bounding box center [653, 516] width 13 height 13
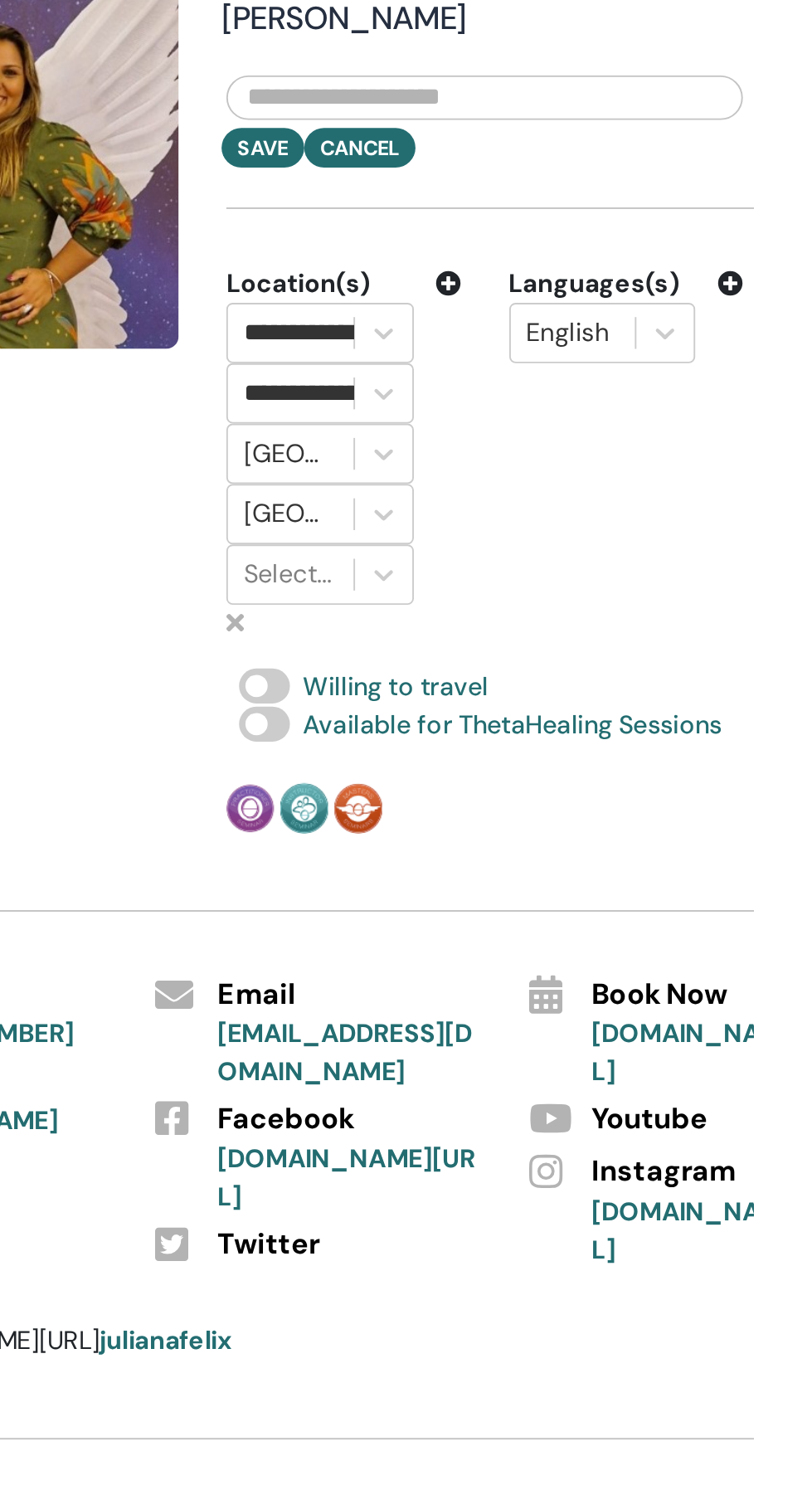
click at [651, 510] on icon at bounding box center [653, 516] width 13 height 13
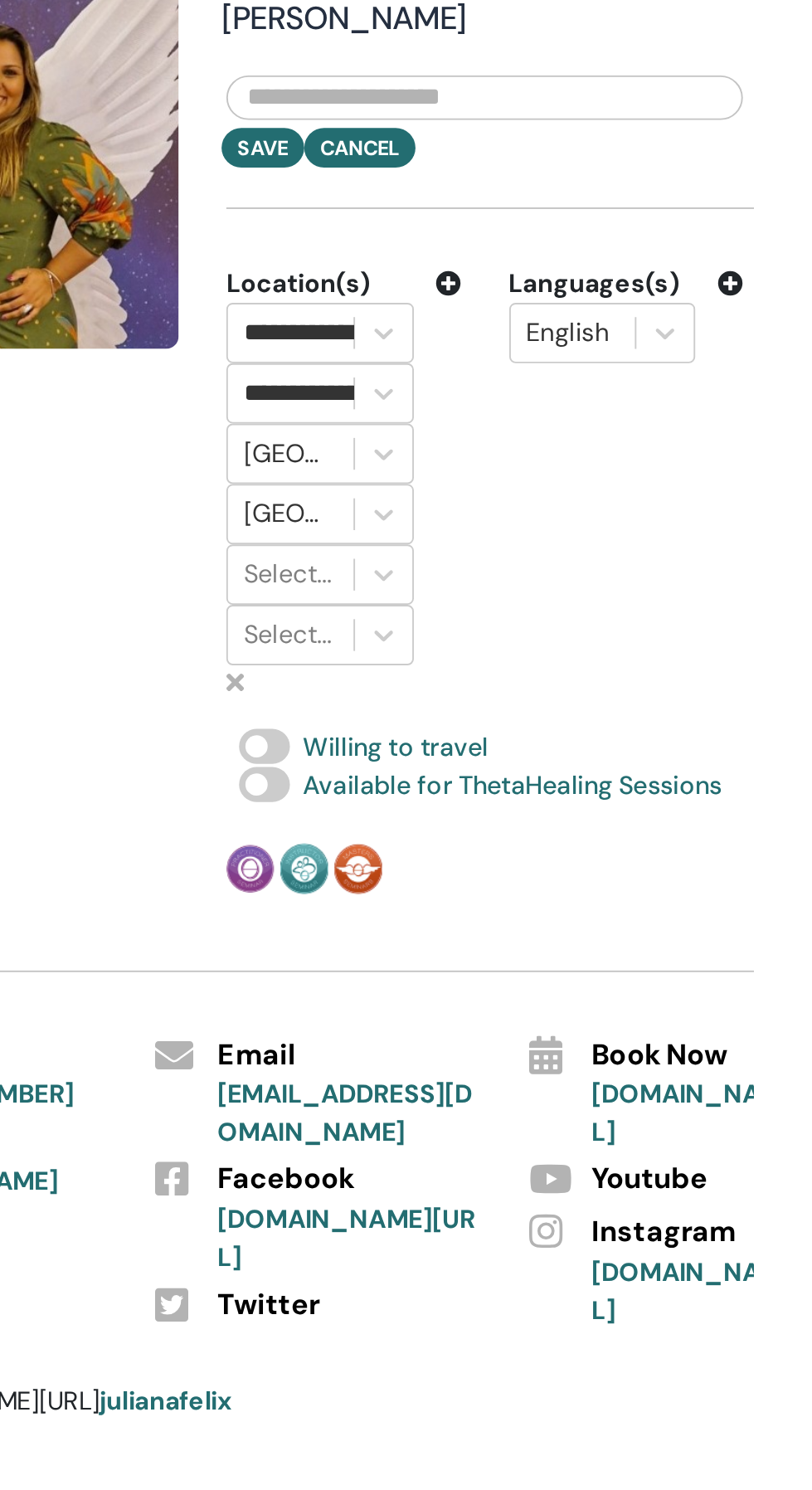
click at [657, 510] on icon at bounding box center [653, 516] width 13 height 13
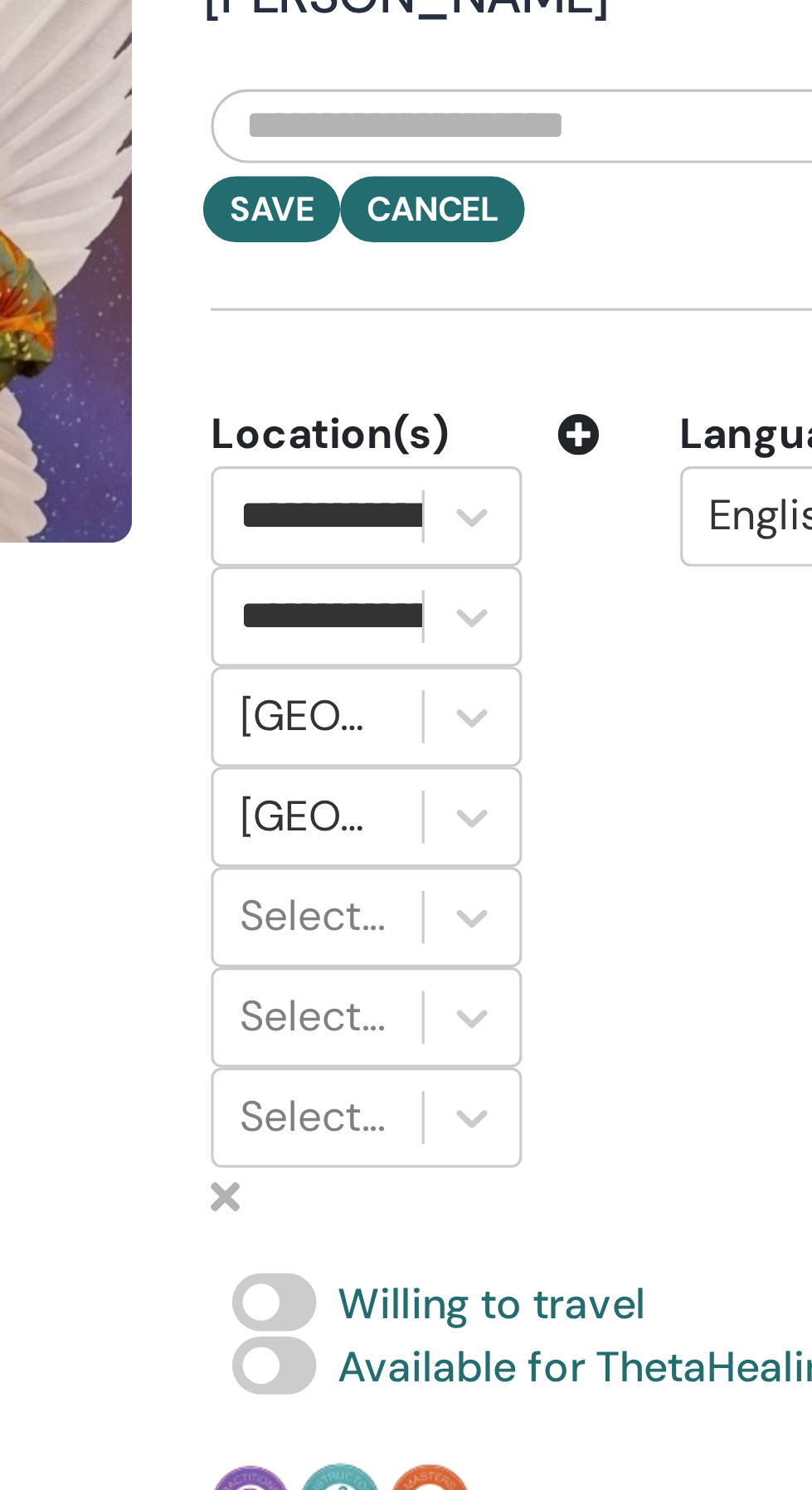
click at [615, 456] on div "Save Cancel" at bounding box center [701, 476] width 329 height 41
click at [655, 510] on icon at bounding box center [653, 516] width 13 height 13
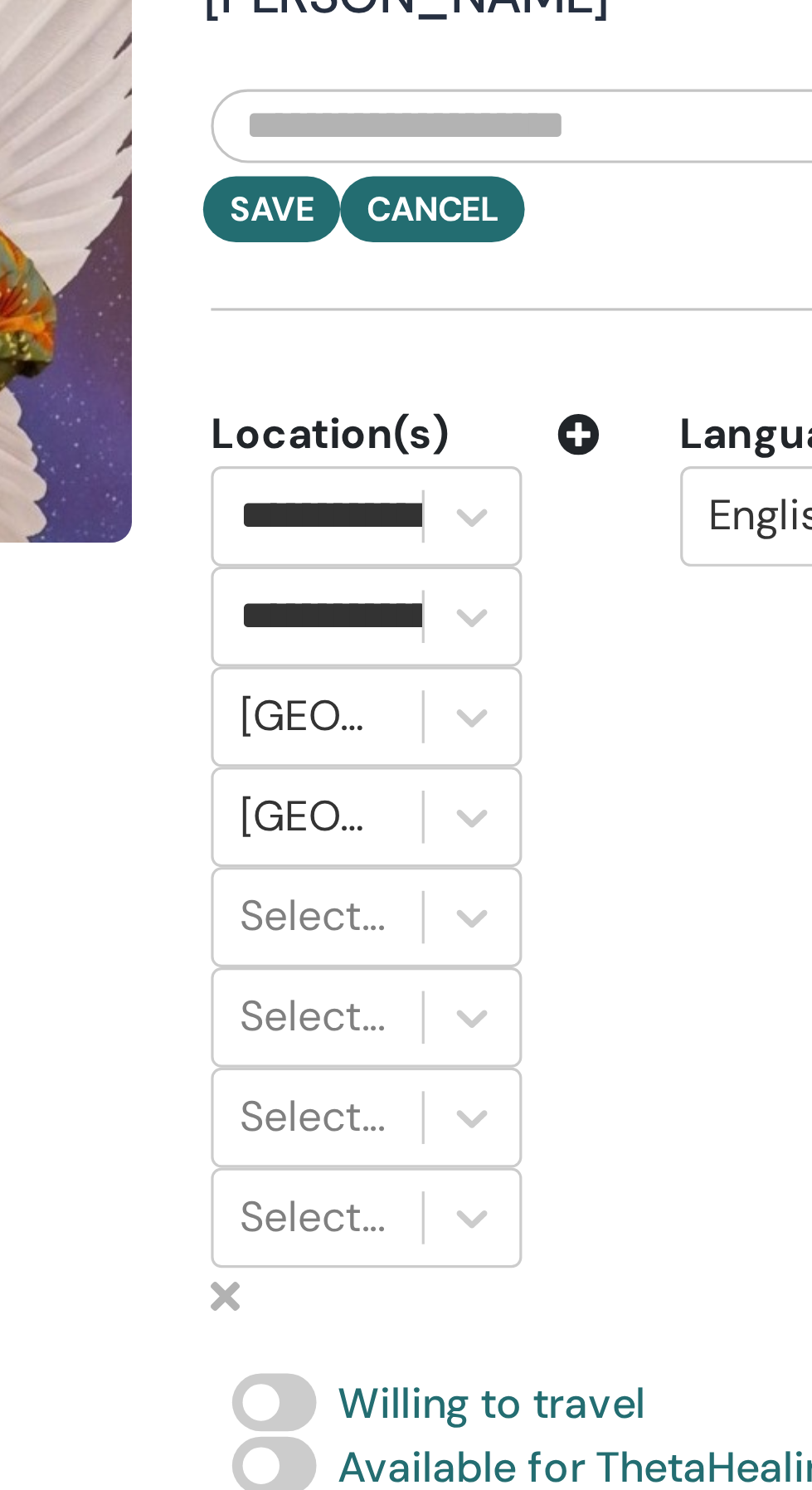
click at [653, 510] on icon at bounding box center [653, 516] width 13 height 13
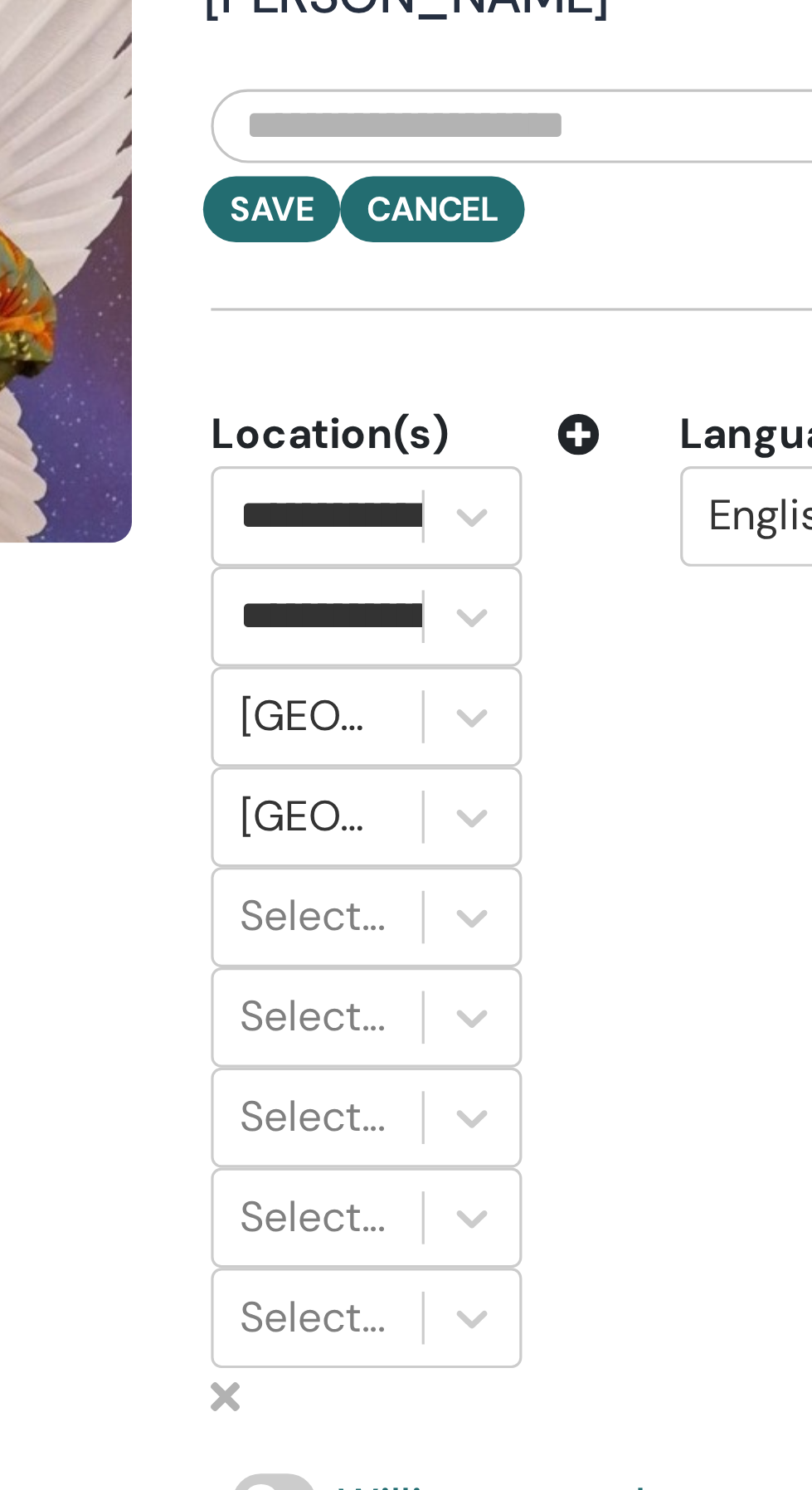
click at [655, 510] on icon at bounding box center [653, 516] width 13 height 13
click at [656, 510] on icon at bounding box center [653, 516] width 13 height 13
click at [654, 510] on icon at bounding box center [653, 516] width 13 height 13
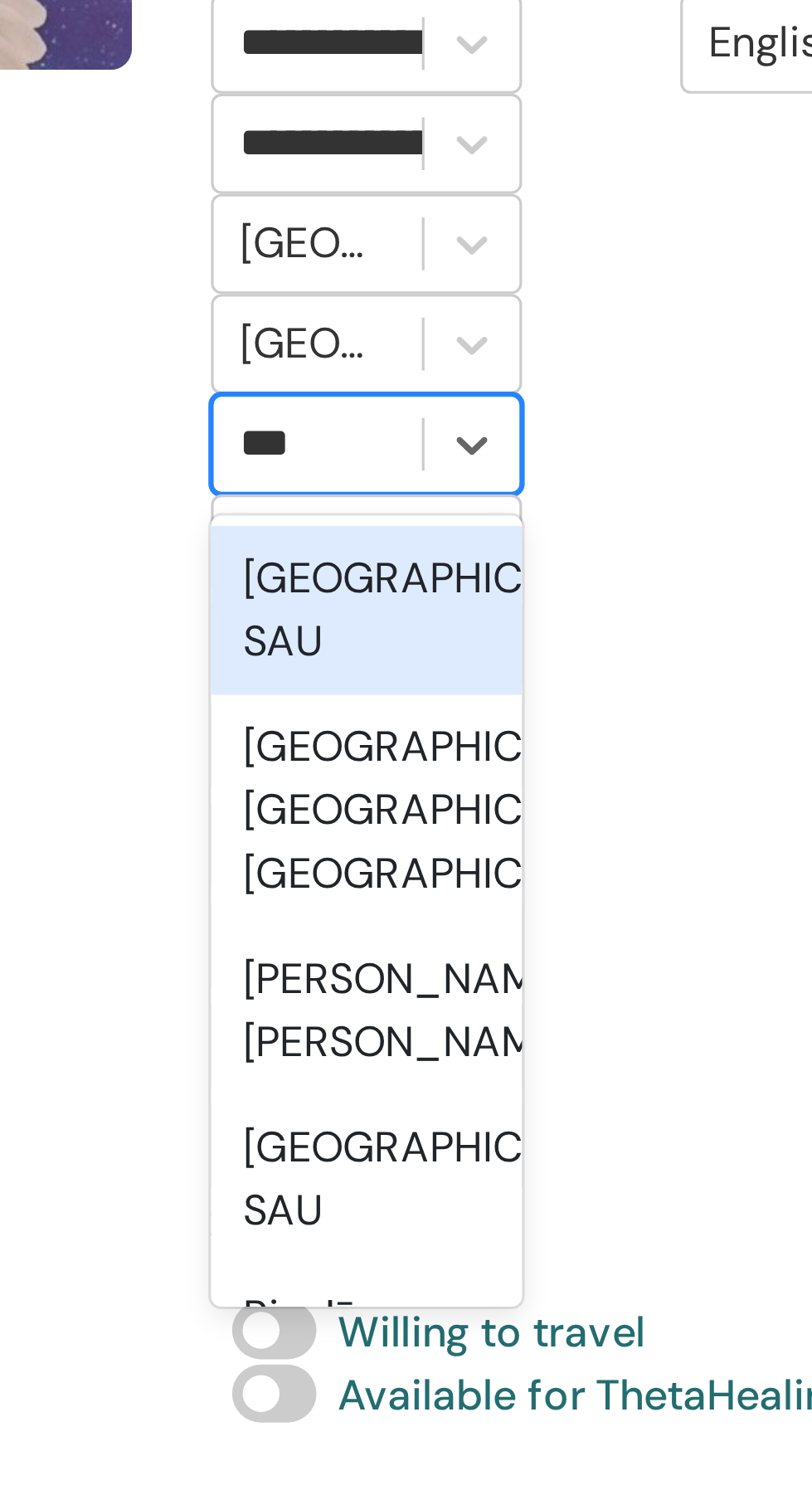
click at [599, 694] on div "Riyadh, SAU" at bounding box center [585, 720] width 98 height 53
type input "***"
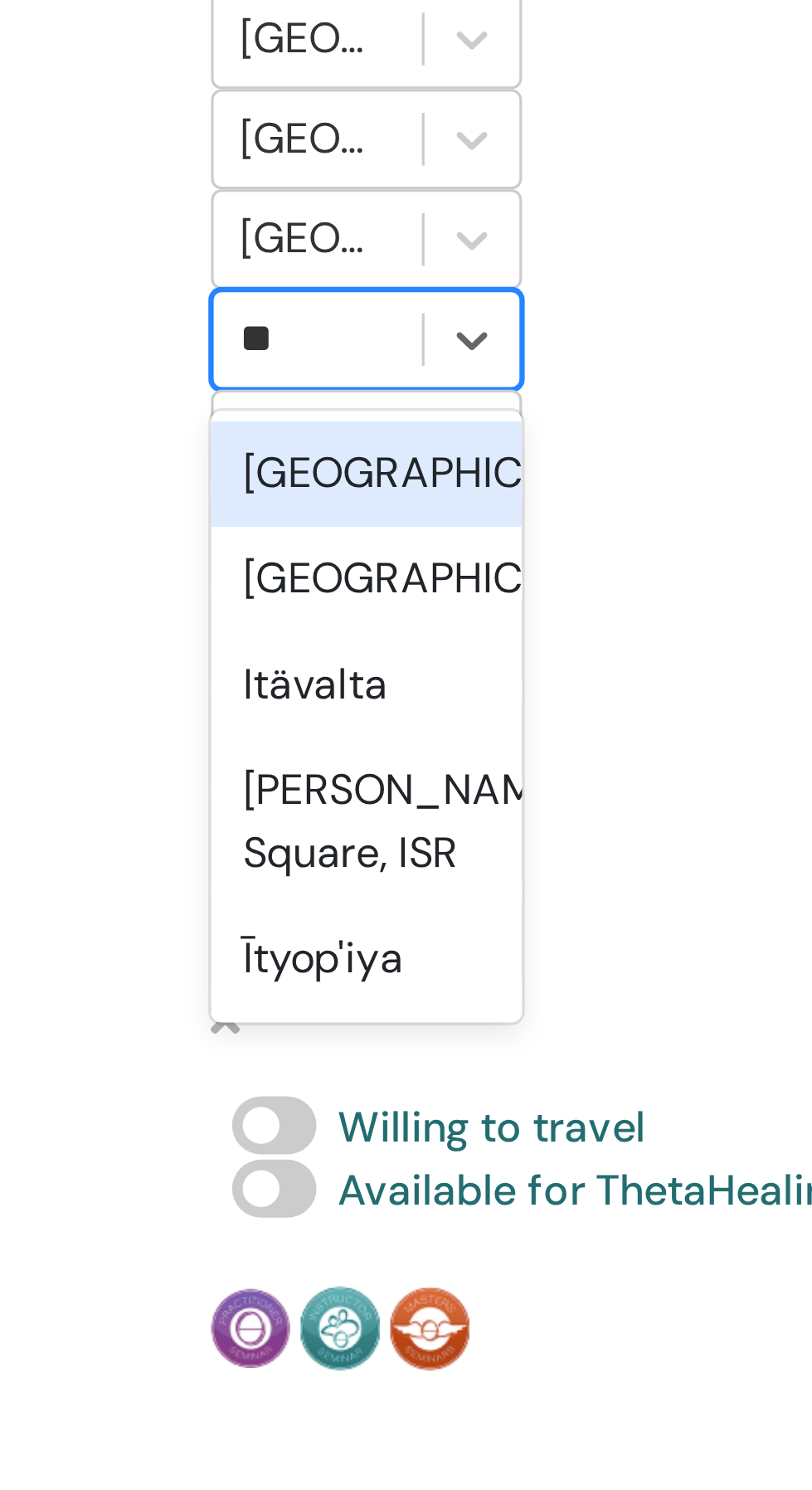
type input "*"
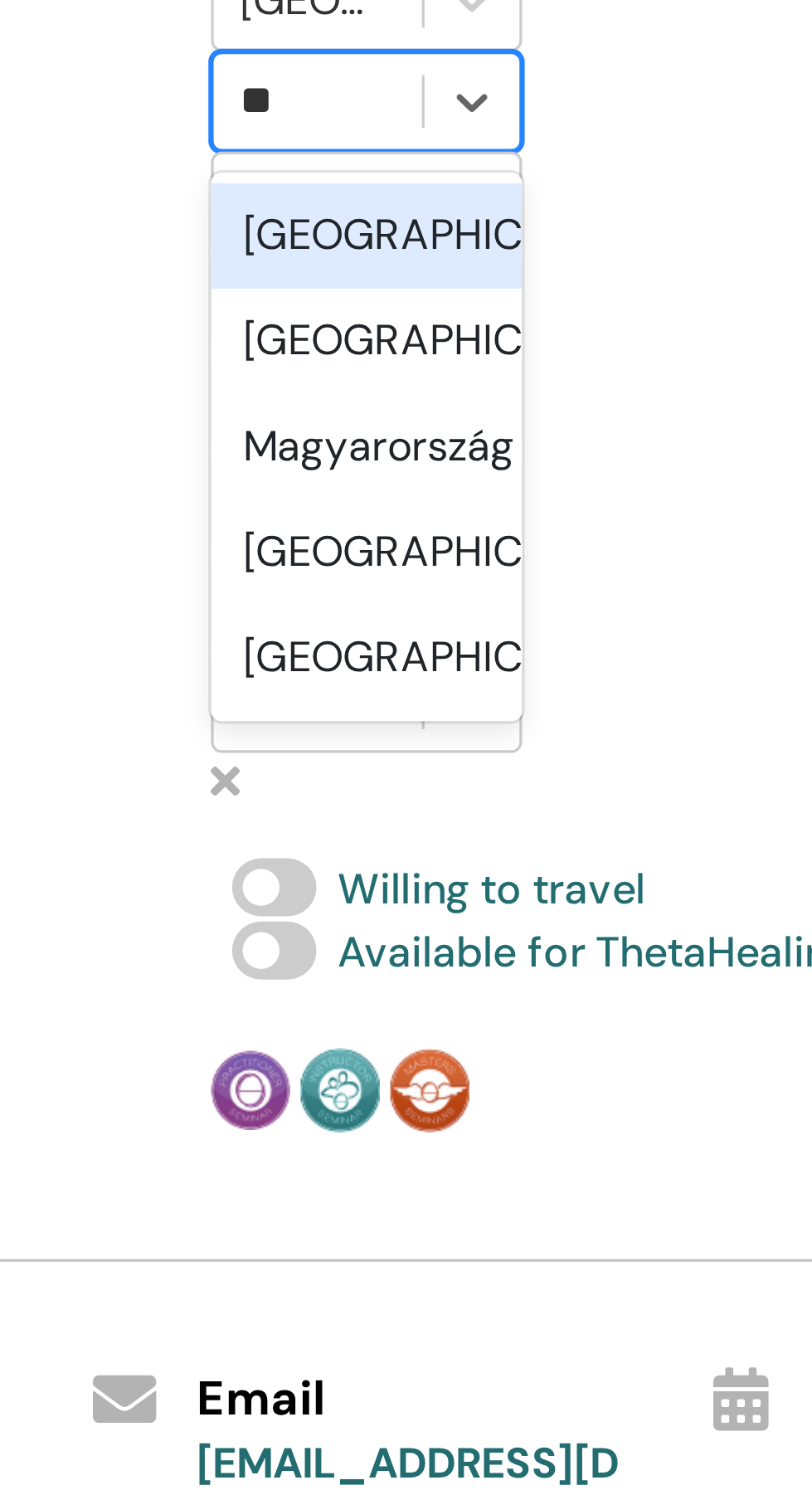
type input "*"
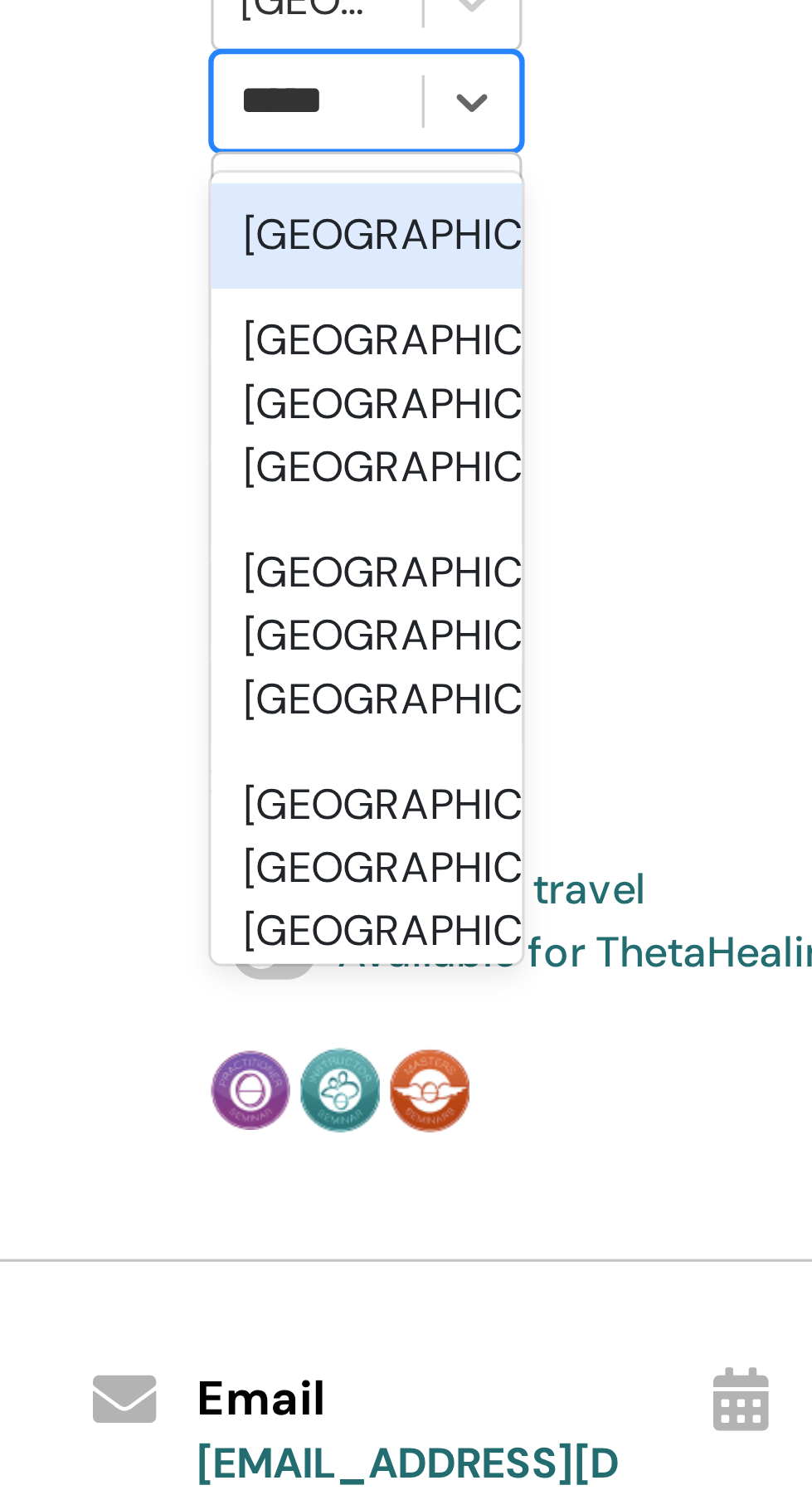
click at [604, 725] on div "Italy" at bounding box center [585, 741] width 98 height 33
type input "*****"
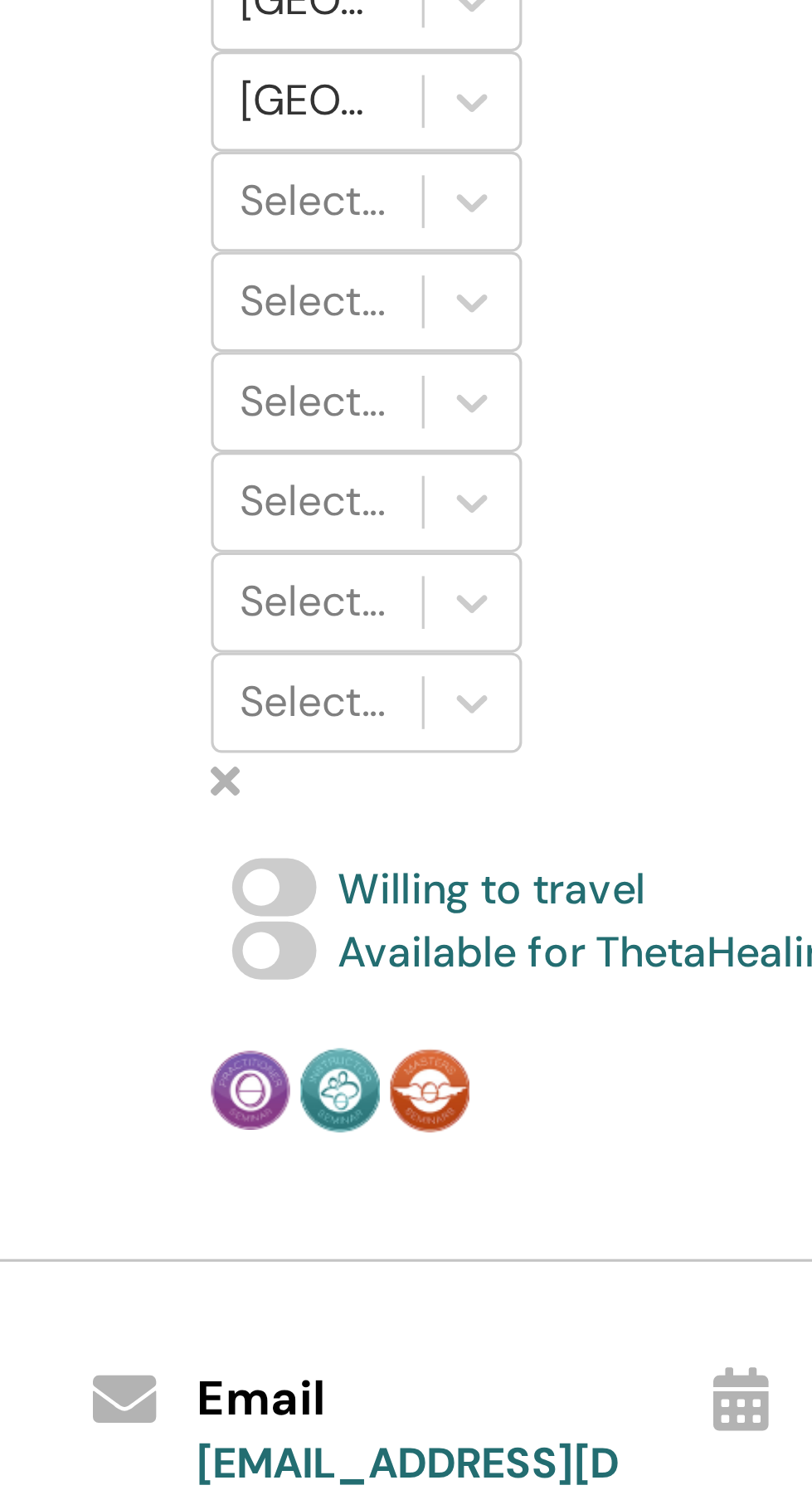
click at [699, 835] on div "Languages(s) English" at bounding box center [746, 715] width 148 height 418
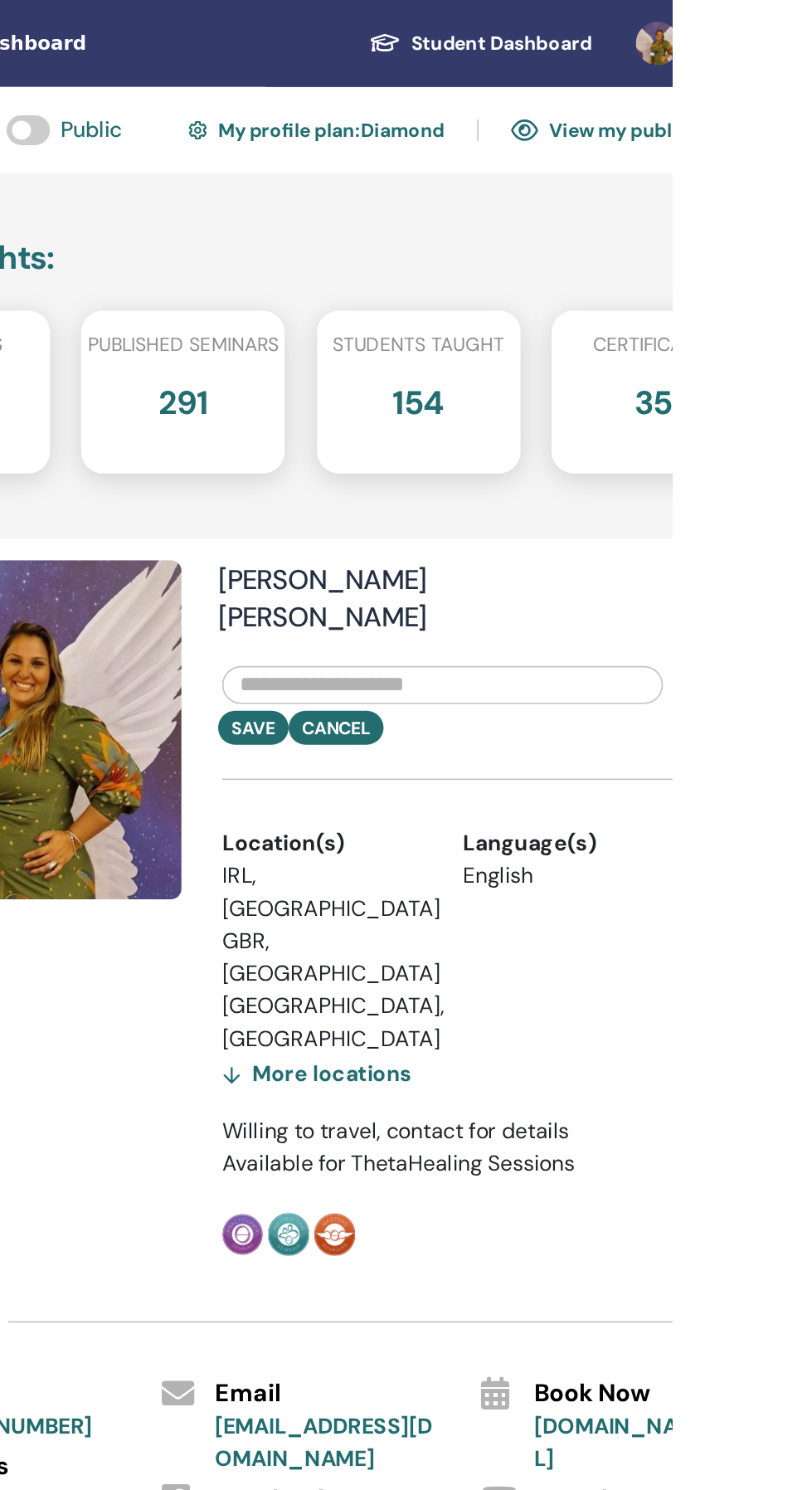
click at [586, 78] on link "My profile plan : Diamond" at bounding box center [594, 79] width 157 height 27
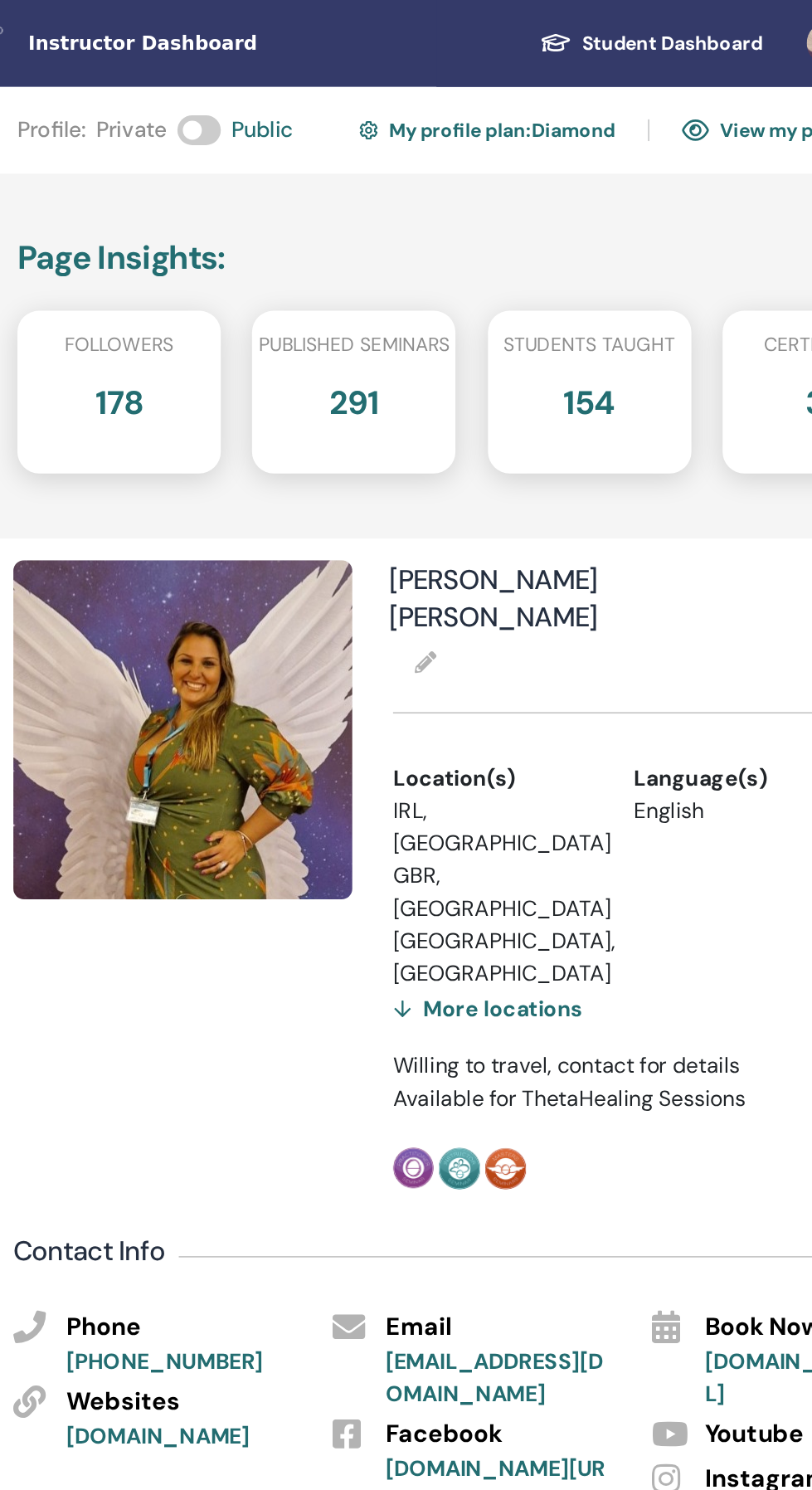
click at [749, 73] on link "View my public profile" at bounding box center [788, 79] width 150 height 27
